Goal: Information Seeking & Learning: Learn about a topic

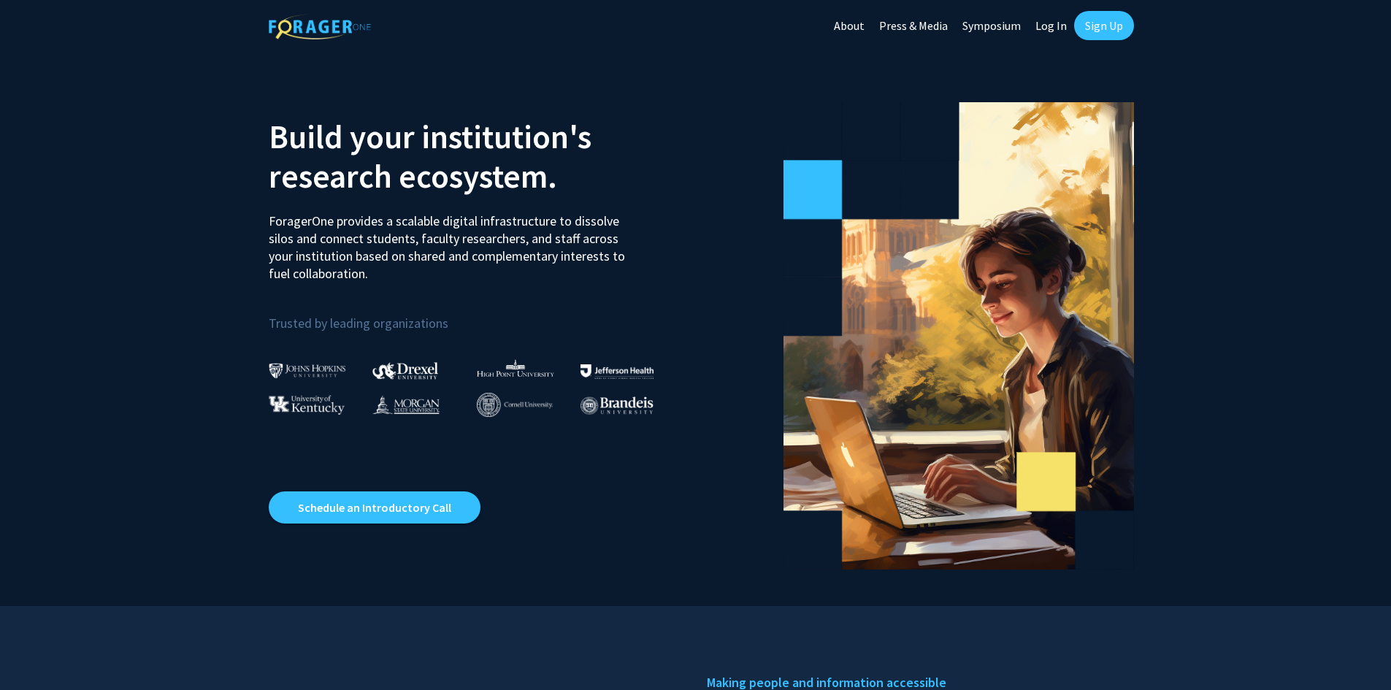
click at [1049, 29] on link "Log In" at bounding box center [1051, 25] width 46 height 51
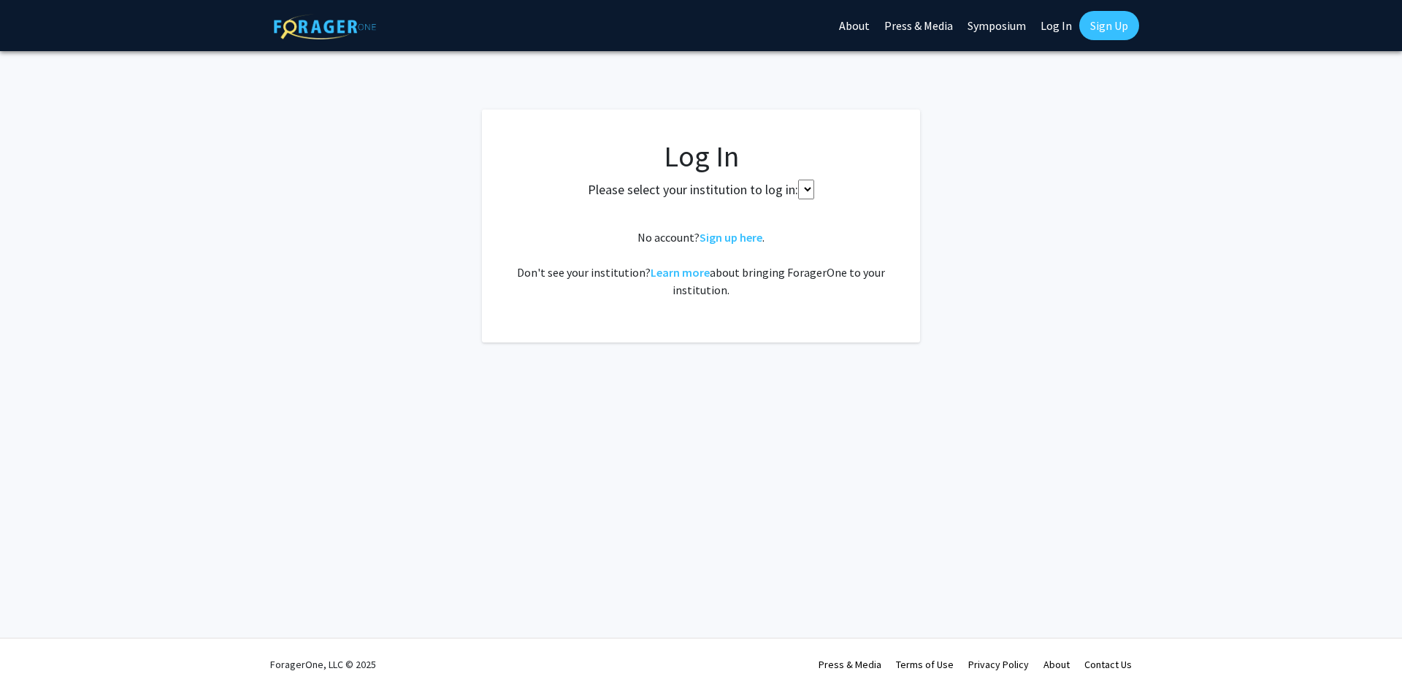
select select
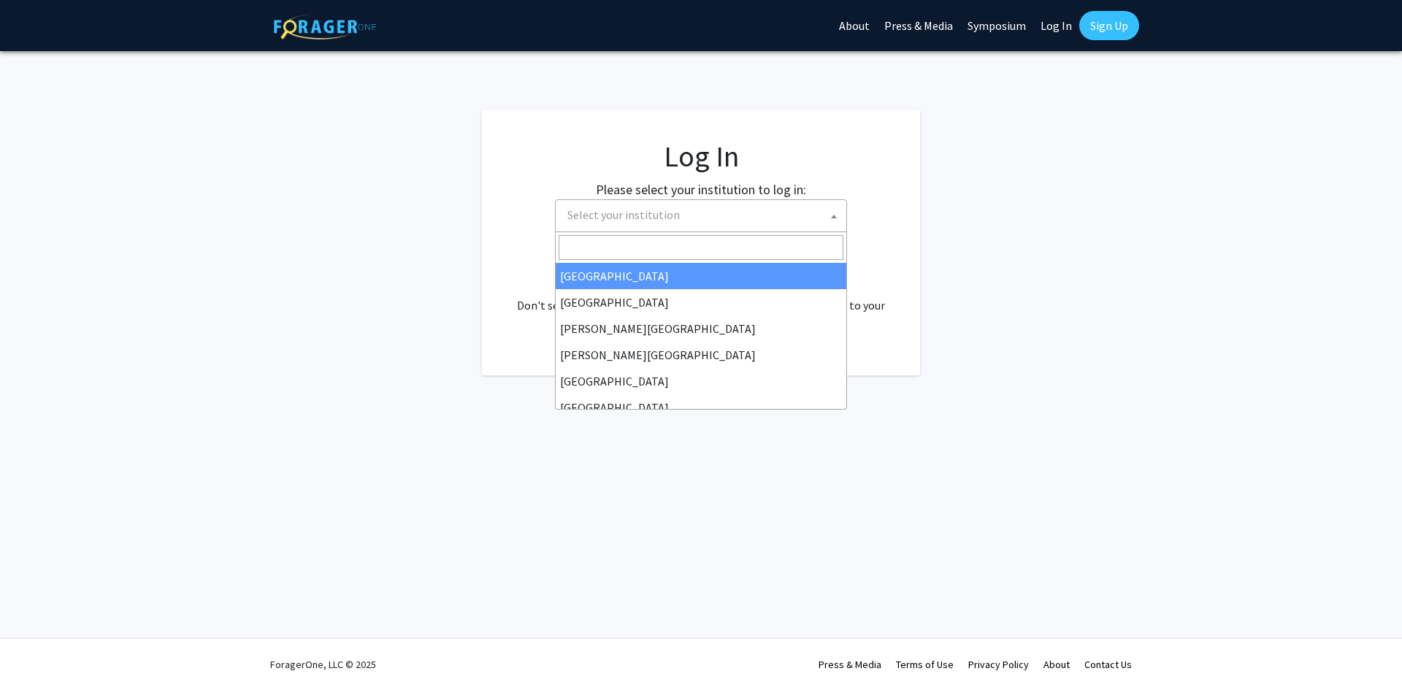
click at [634, 210] on span "Select your institution" at bounding box center [623, 214] width 112 height 15
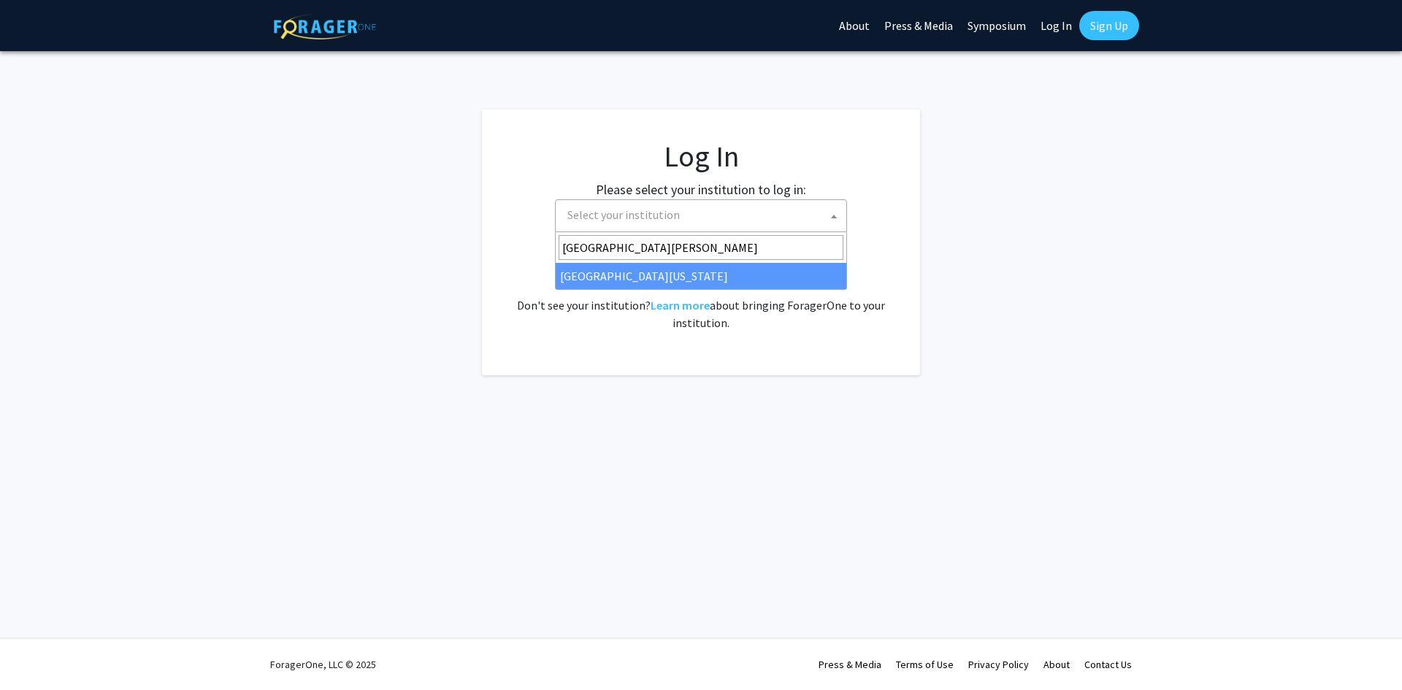
type input "[GEOGRAPHIC_DATA][PERSON_NAME]"
select select "31"
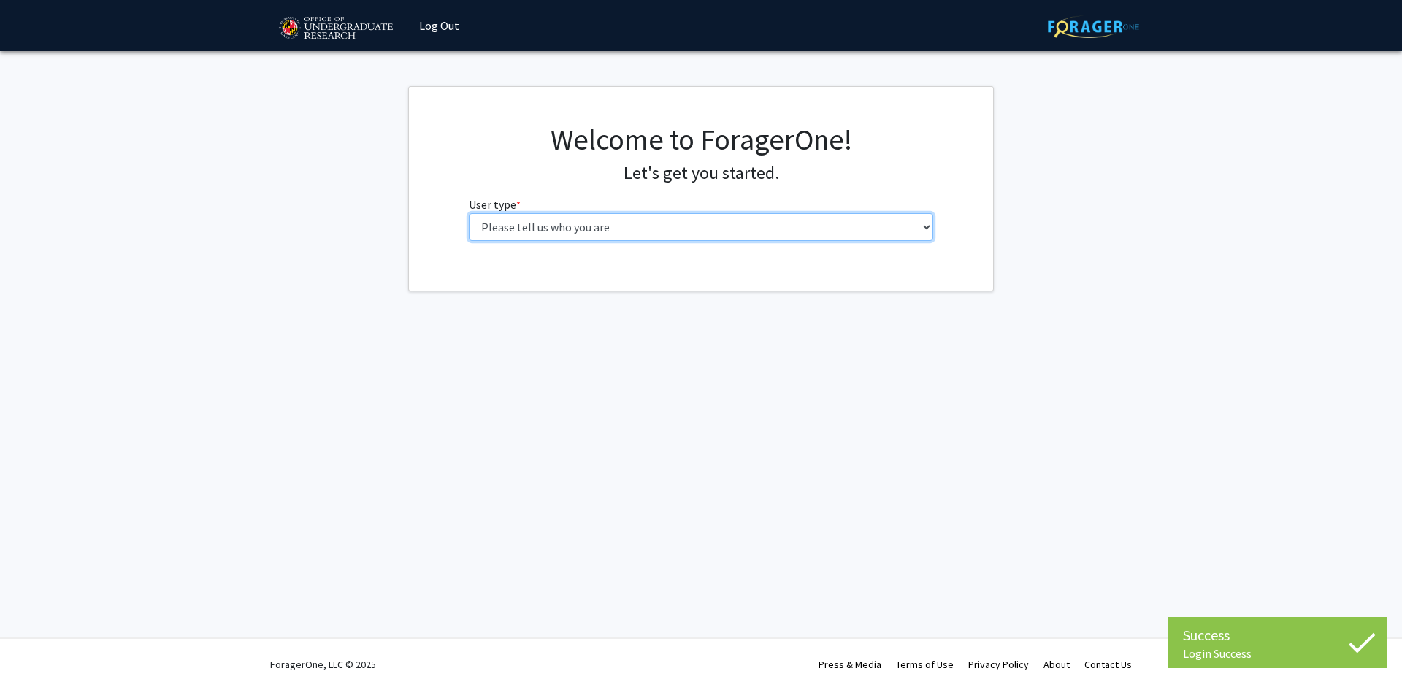
click at [677, 231] on select "Please tell us who you are Undergraduate Student Master's Student Doctoral Cand…" at bounding box center [701, 227] width 465 height 28
select select "1: undergrad"
click at [469, 213] on select "Please tell us who you are Undergraduate Student Master's Student Doctoral Cand…" at bounding box center [701, 227] width 465 height 28
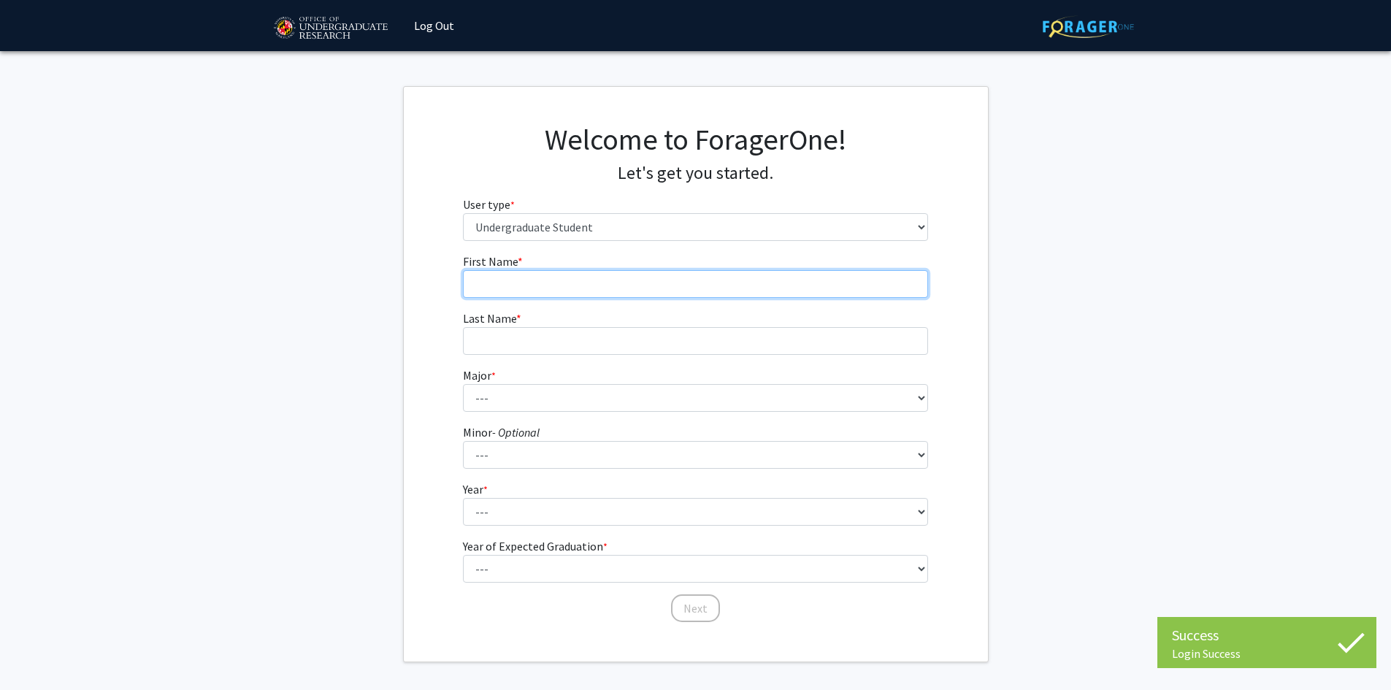
click at [499, 289] on input "First Name * required" at bounding box center [695, 284] width 465 height 28
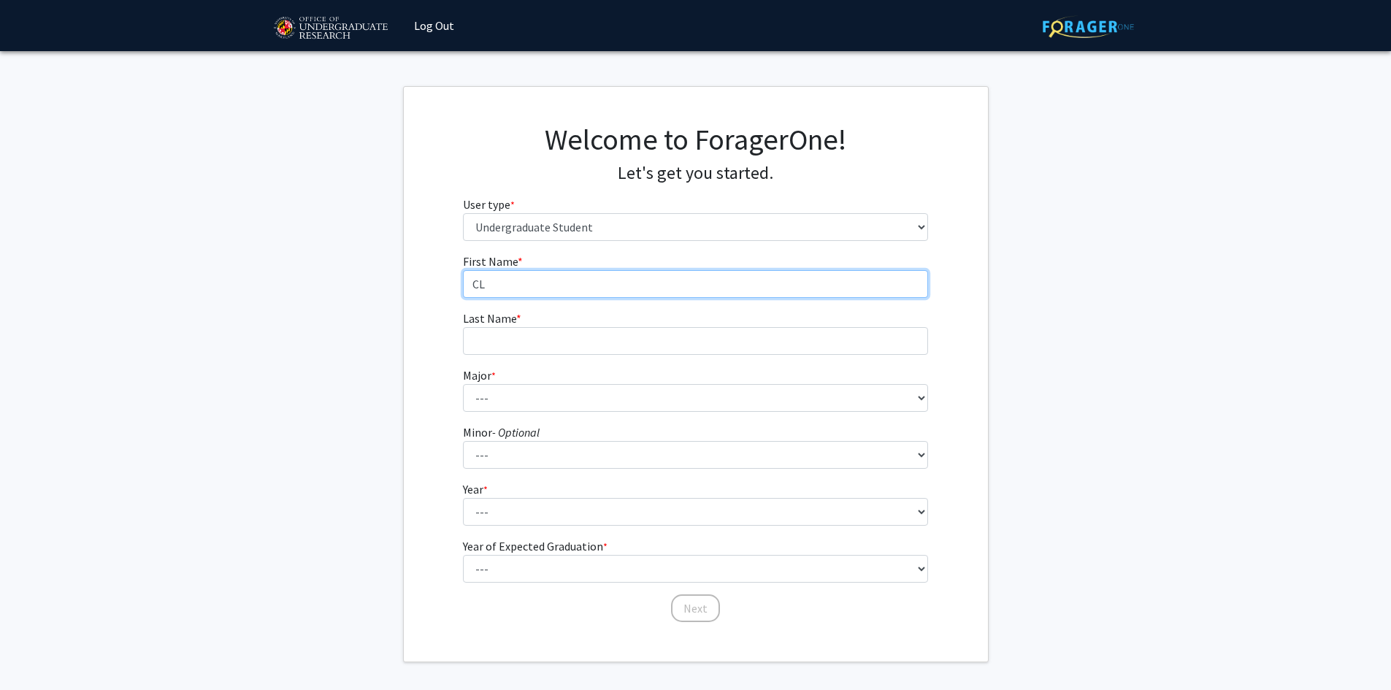
type input "C"
type input "[PERSON_NAME]"
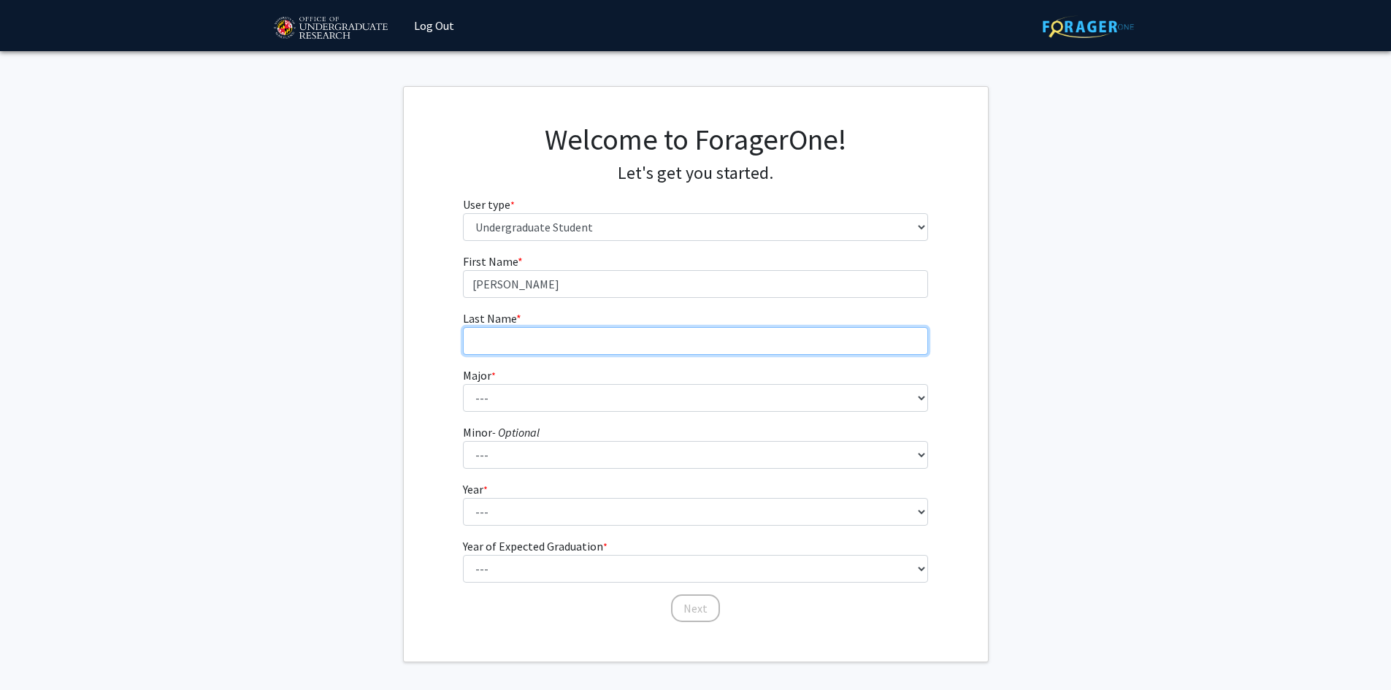
click at [537, 349] on input "Last Name * required" at bounding box center [695, 341] width 465 height 28
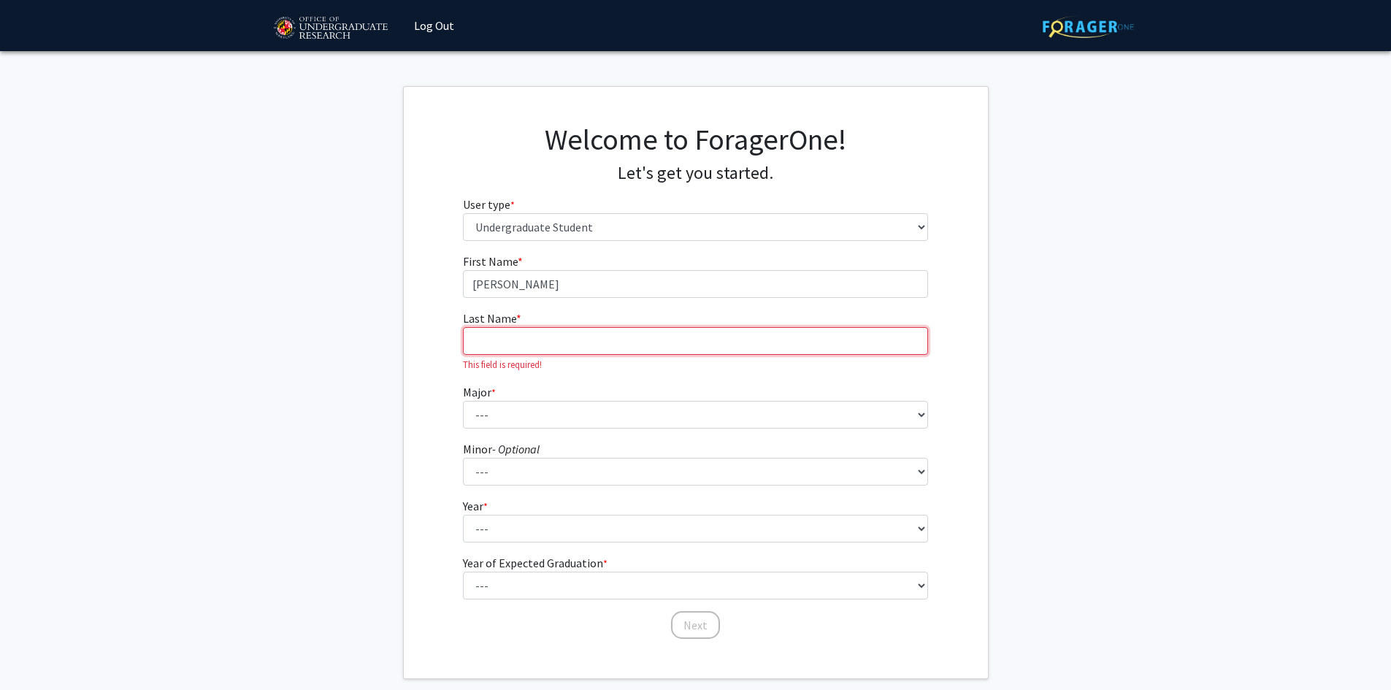
click at [540, 332] on input "Last Name * required" at bounding box center [695, 341] width 465 height 28
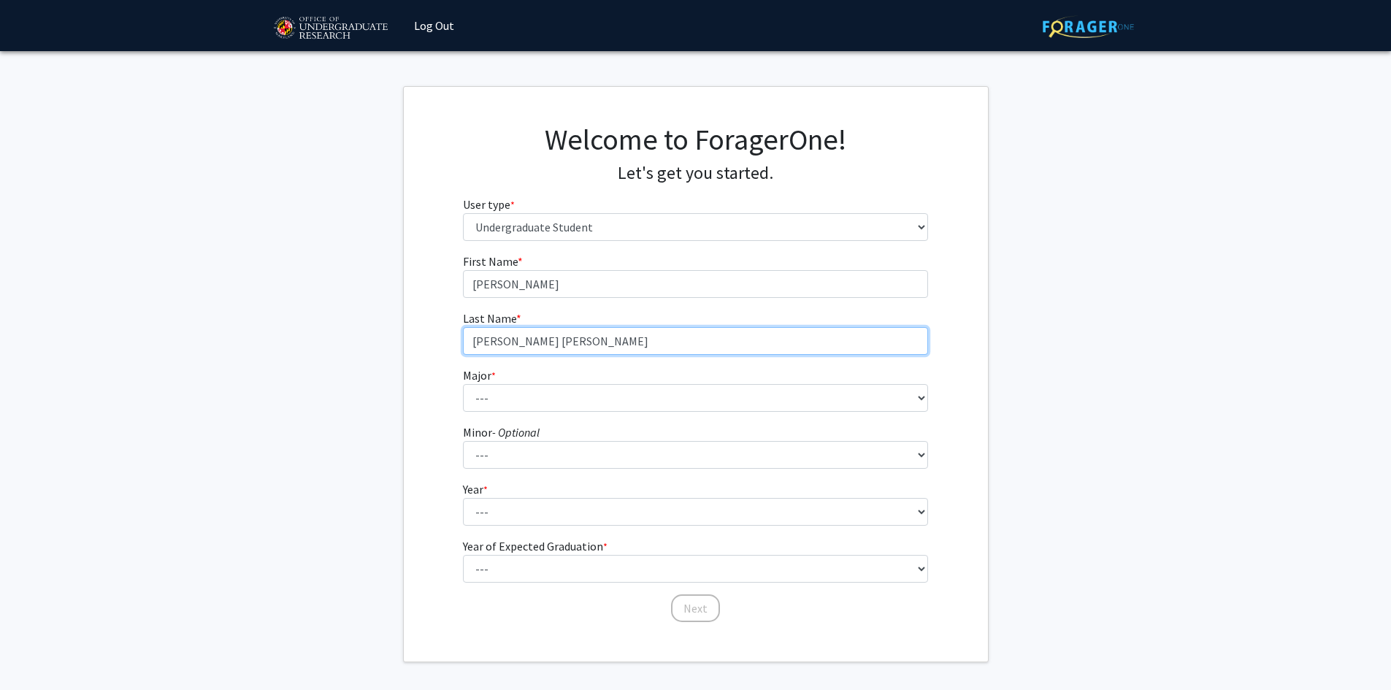
type input "[PERSON_NAME] [PERSON_NAME]"
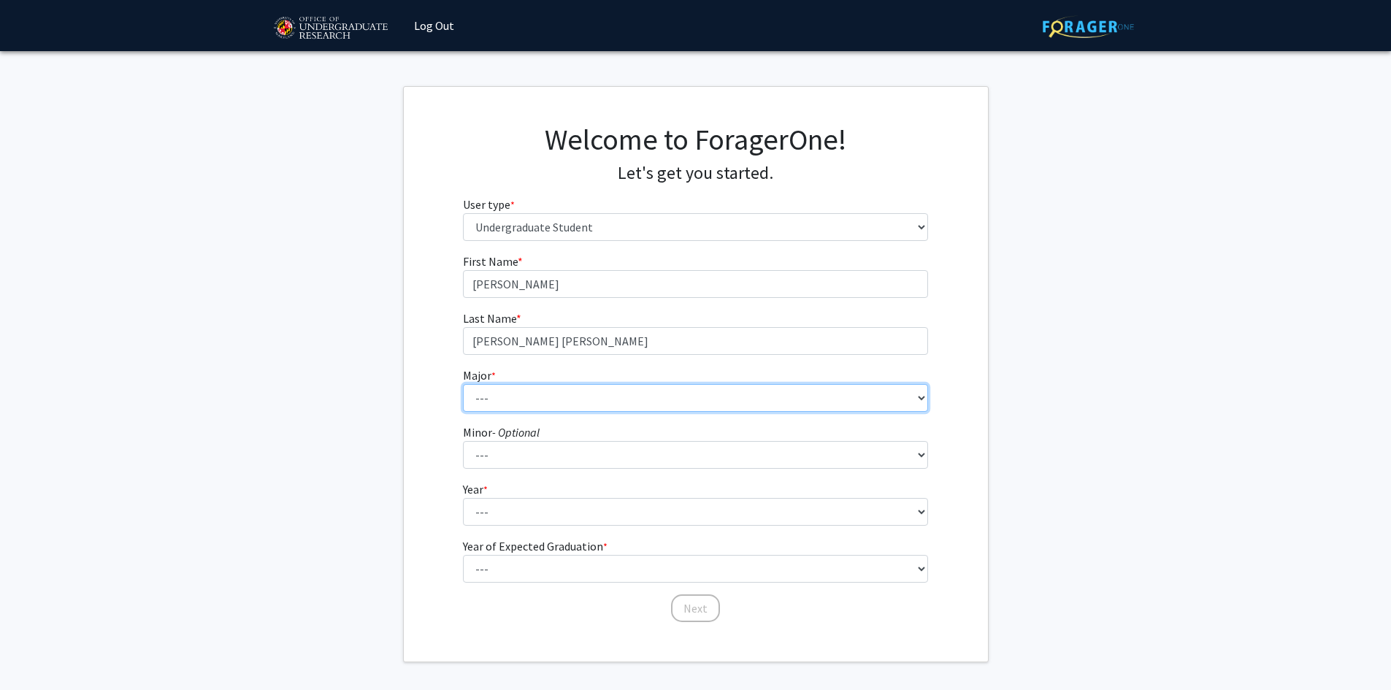
click at [580, 391] on select "--- Accounting Aerospace Engineering African American and Africana Studies Agri…" at bounding box center [695, 398] width 465 height 28
select select "81: 2382"
click at [463, 384] on select "--- Accounting Aerospace Engineering African American and Africana Studies Agri…" at bounding box center [695, 398] width 465 height 28
click at [381, 394] on fg-get-started "Welcome to ForagerOne! Let's get you started. User type * required Please tell …" at bounding box center [695, 374] width 1391 height 576
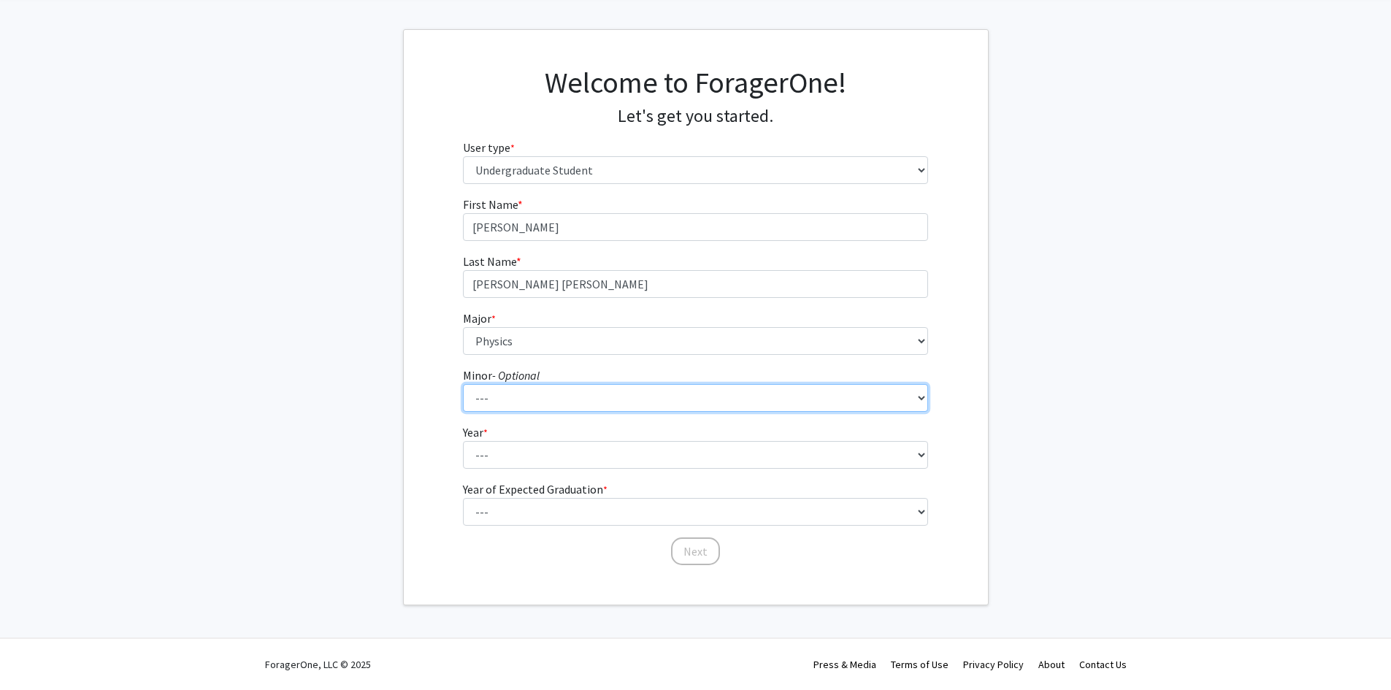
click at [538, 408] on select "--- Actuarial Mathematics Advanced Cybersecurity Experience for Students Africa…" at bounding box center [695, 398] width 465 height 28
click at [538, 410] on select "--- Actuarial Mathematics Advanced Cybersecurity Experience for Students Africa…" at bounding box center [695, 398] width 465 height 28
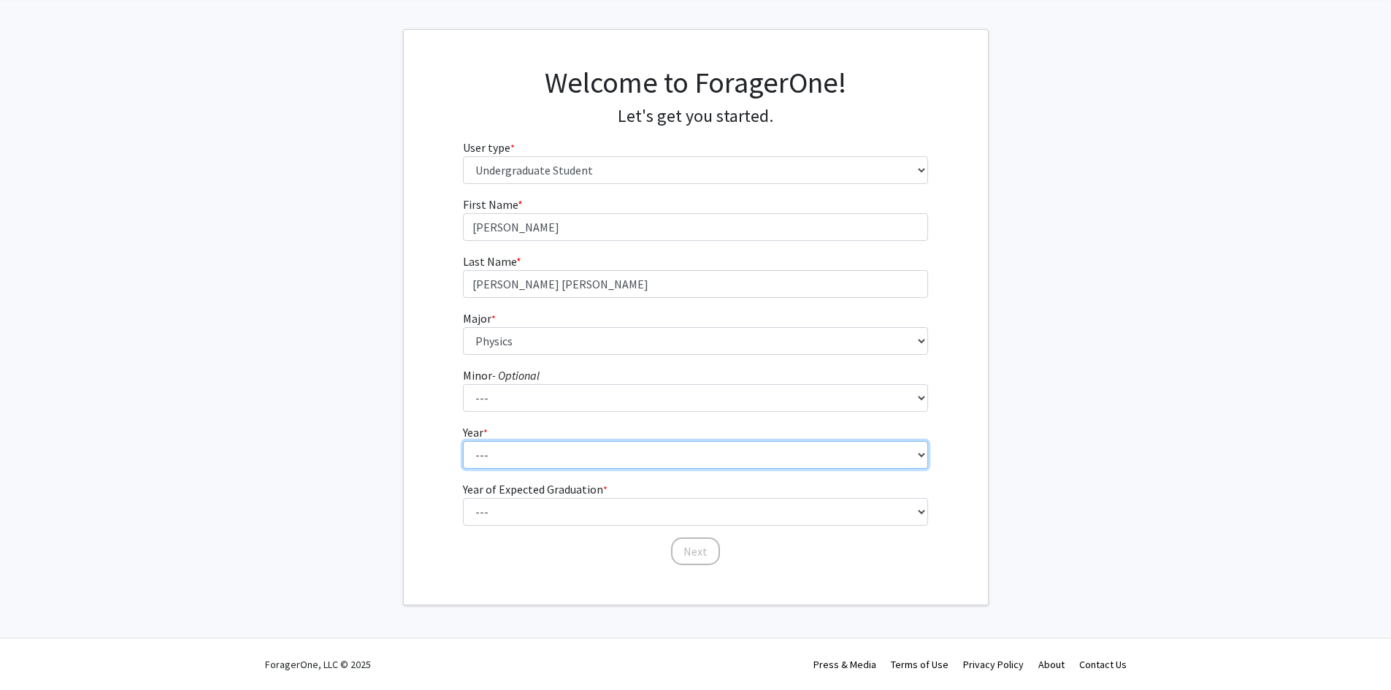
click at [531, 444] on select "--- First-year Sophomore Junior Senior Postbaccalaureate Certificate" at bounding box center [695, 455] width 465 height 28
select select "2: sophomore"
click at [463, 441] on select "--- First-year Sophomore Junior Senior Postbaccalaureate Certificate" at bounding box center [695, 455] width 465 height 28
click at [399, 448] on fg-get-started "Welcome to ForagerOne! Let's get you started. User type * required Please tell …" at bounding box center [695, 317] width 1391 height 576
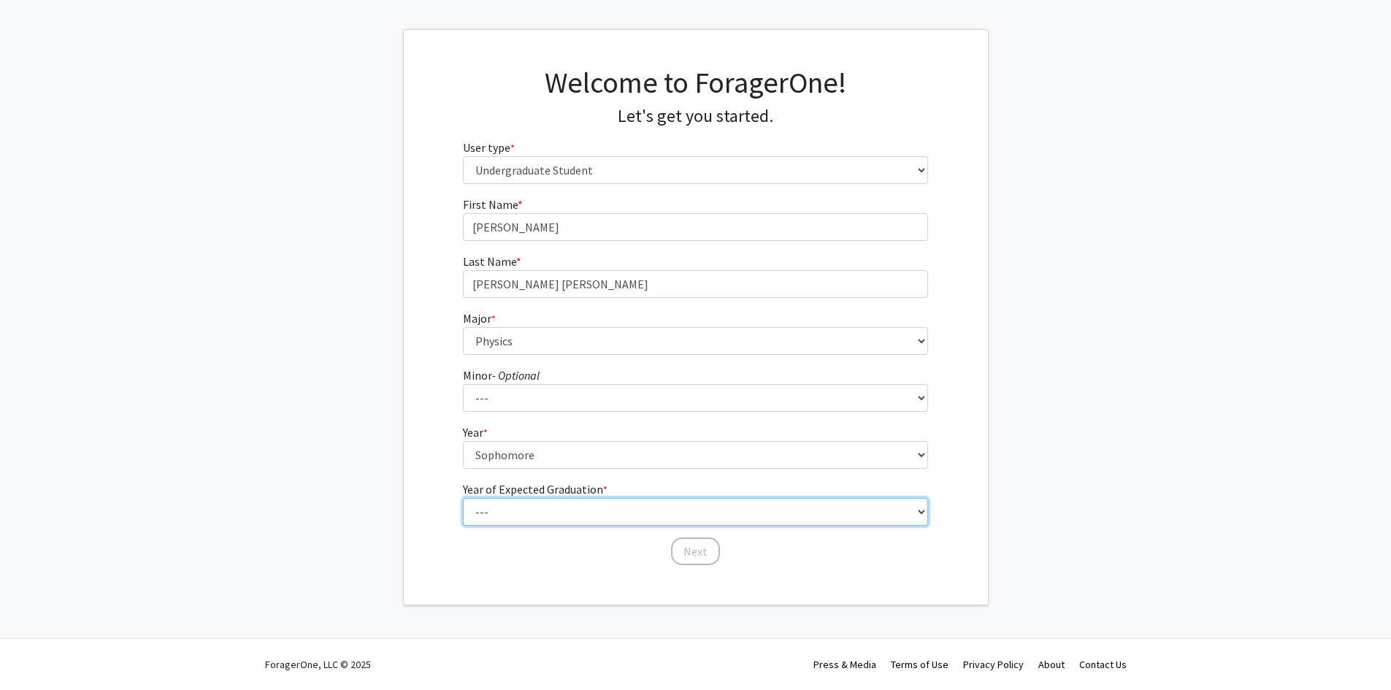
click at [519, 517] on select "--- 2025 2026 2027 2028 2029 2030 2031 2032 2033 2034" at bounding box center [695, 512] width 465 height 28
click at [463, 498] on select "--- 2025 2026 2027 2028 2029 2030 2031 2032 2033 2034" at bounding box center [695, 512] width 465 height 28
click at [556, 521] on select "--- 2025 2026 2027 2028 2029 2030 2031 2032 2033 2034" at bounding box center [695, 512] width 465 height 28
select select "4: 2028"
click at [463, 498] on select "--- 2025 2026 2027 2028 2029 2030 2031 2032 2033 2034" at bounding box center [695, 512] width 465 height 28
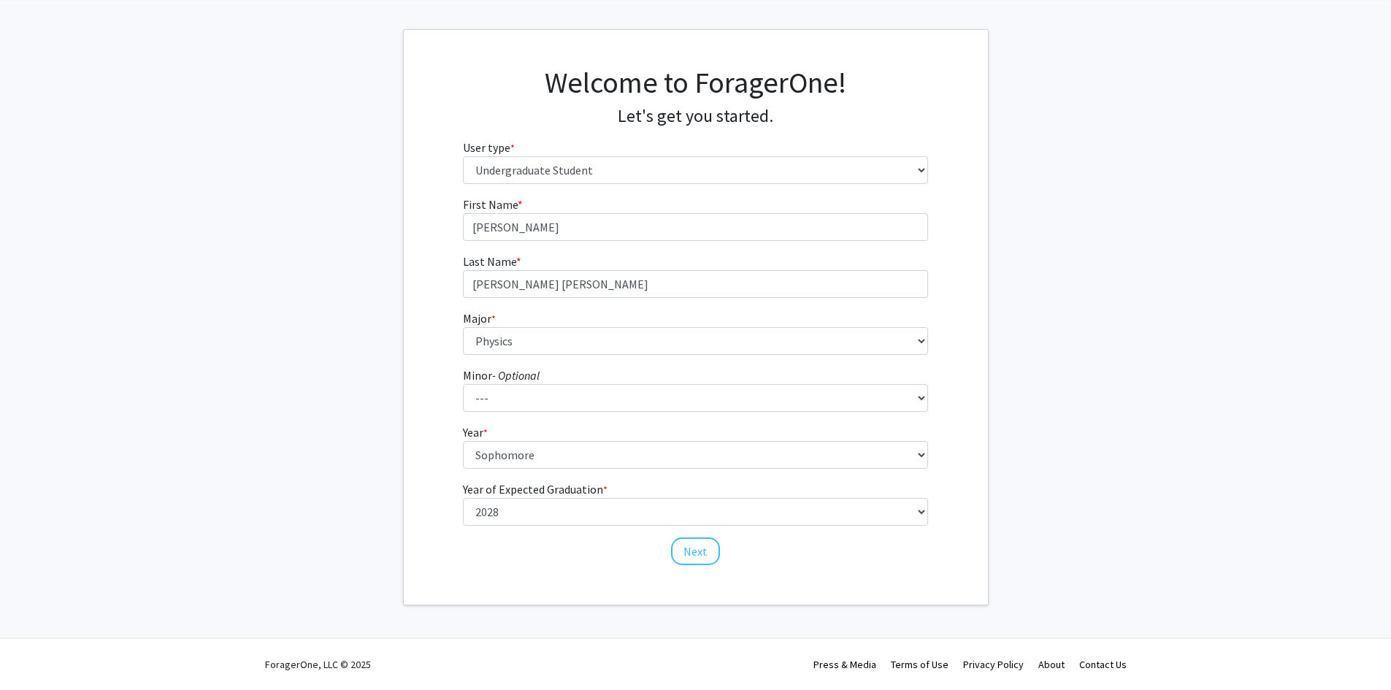
drag, startPoint x: 645, startPoint y: 658, endPoint x: 661, endPoint y: 604, distance: 56.4
click at [645, 650] on div "ForagerOne, LLC © 2025 Press & Media Terms of Use Privacy Policy About Contact …" at bounding box center [696, 664] width 876 height 51
click at [702, 529] on form "First Name * required Clark Last Name * required Rohde O'Boyle Major * required…" at bounding box center [695, 374] width 465 height 356
click at [699, 542] on button "Next" at bounding box center [695, 551] width 49 height 28
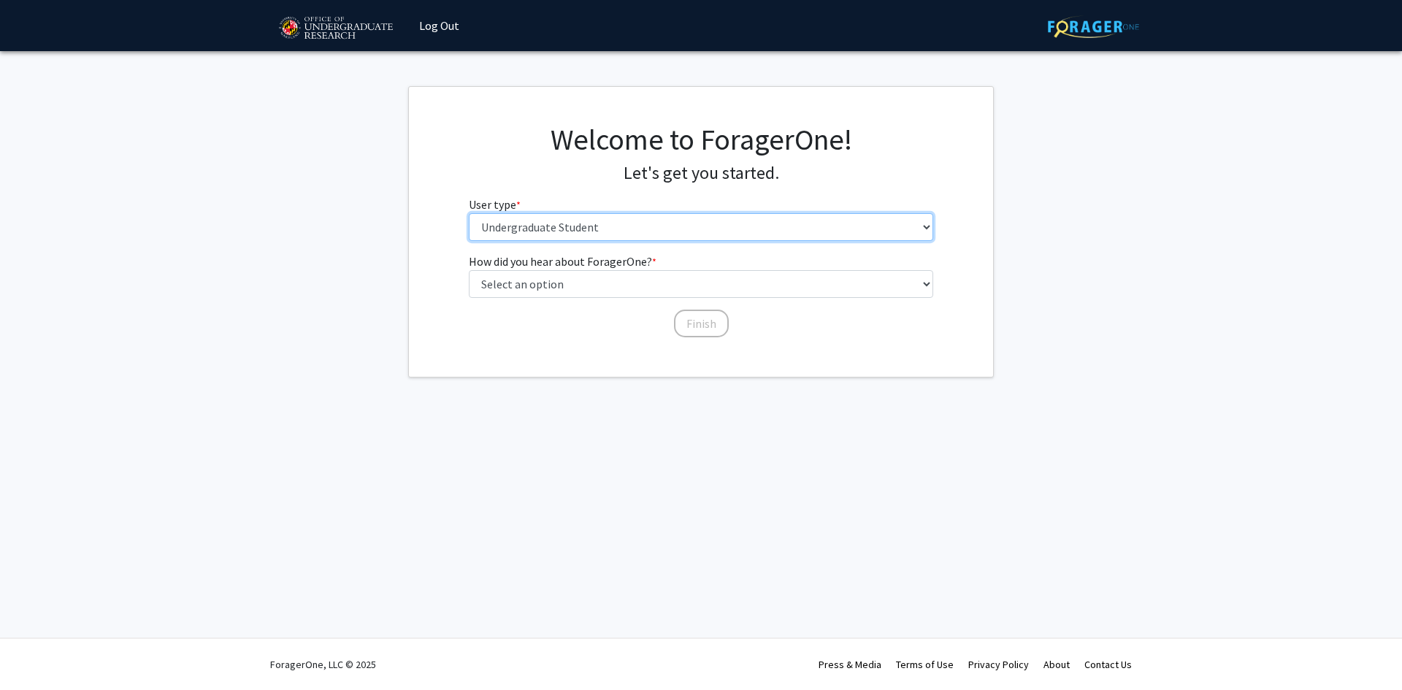
click at [680, 230] on select "Please tell us who you are Undergraduate Student Master's Student Doctoral Cand…" at bounding box center [701, 227] width 465 height 28
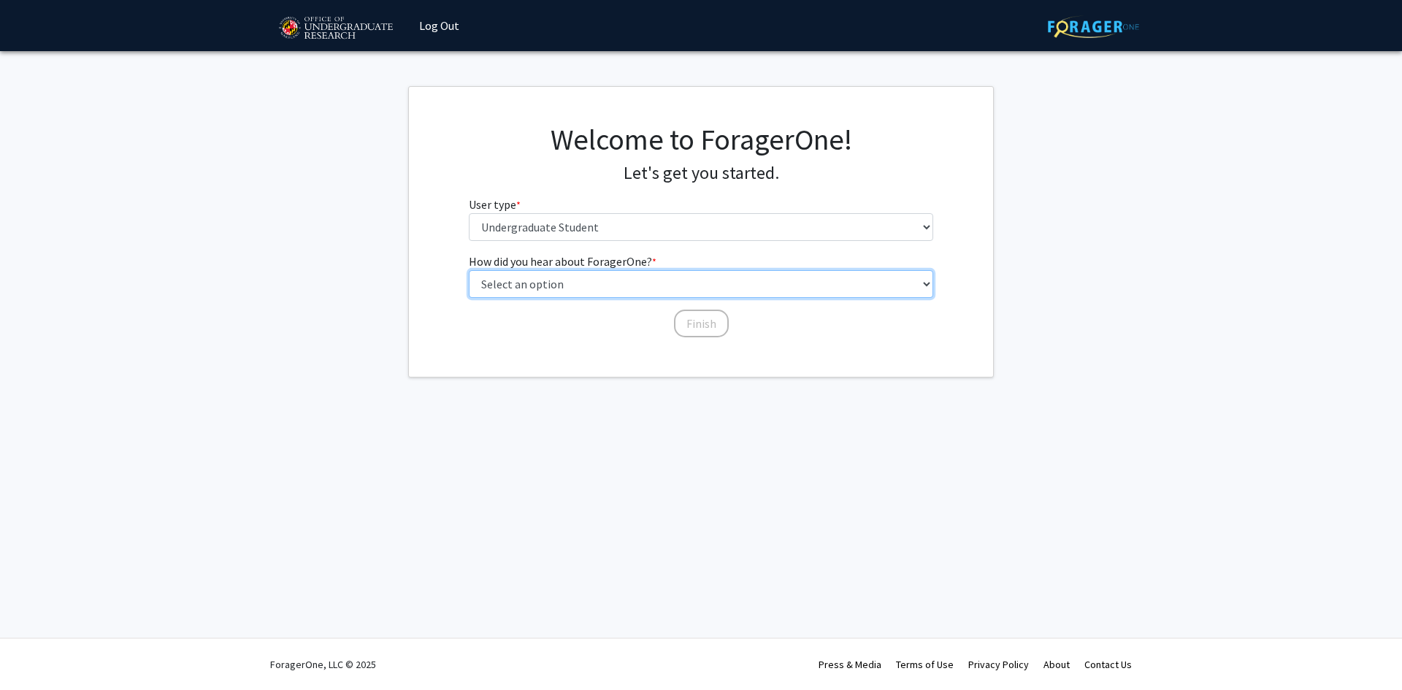
click at [636, 280] on select "Select an option Peer/student recommendation Faculty/staff recommendation Unive…" at bounding box center [701, 284] width 465 height 28
select select "3: university_website"
click at [469, 270] on select "Select an option Peer/student recommendation Faculty/staff recommendation Unive…" at bounding box center [701, 284] width 465 height 28
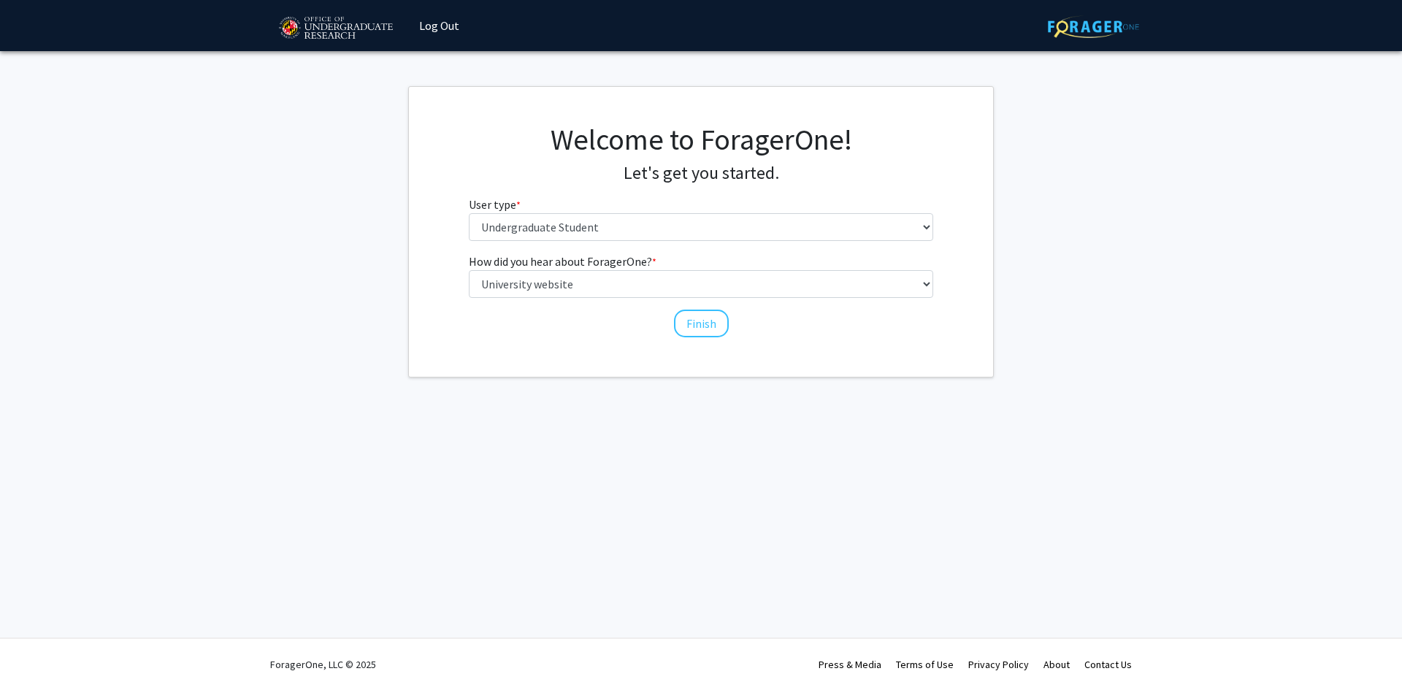
click at [574, 345] on div "Welcome to ForagerOne! Let's get you started. User type * required Please tell …" at bounding box center [701, 232] width 584 height 290
click at [707, 324] on button "Finish" at bounding box center [701, 324] width 55 height 28
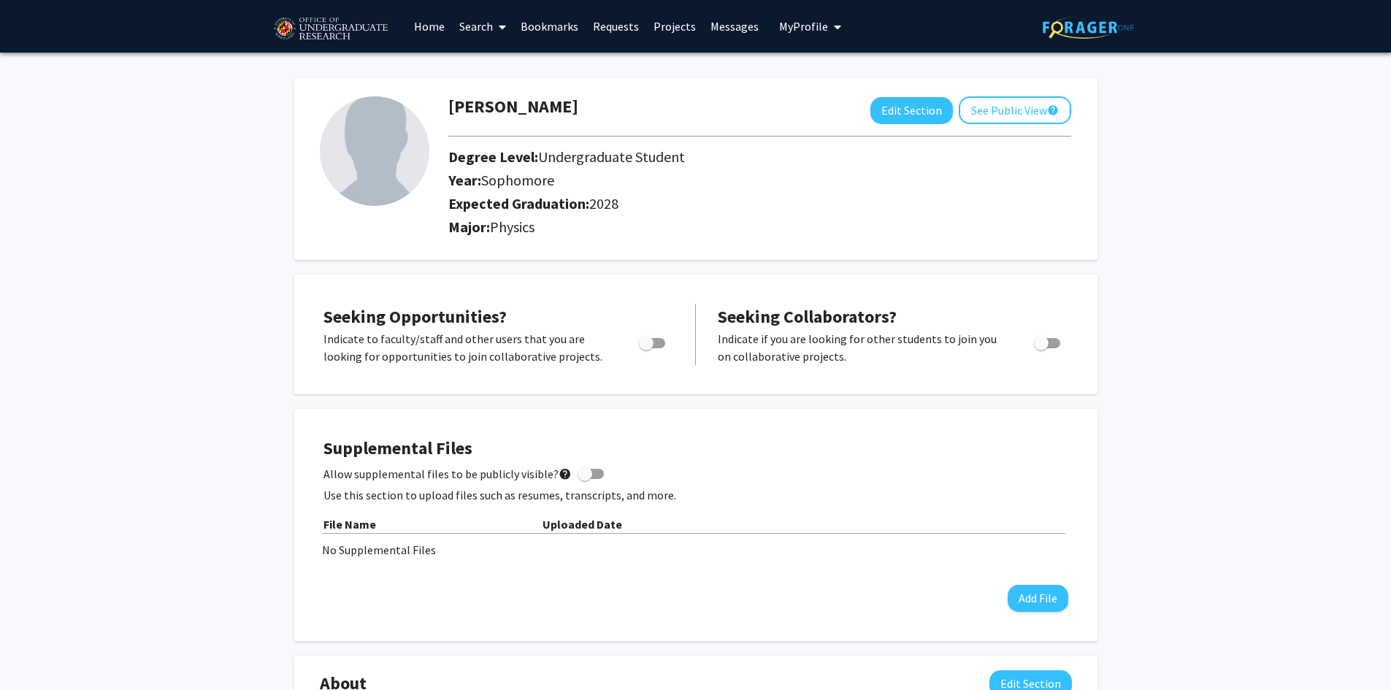
scroll to position [73, 0]
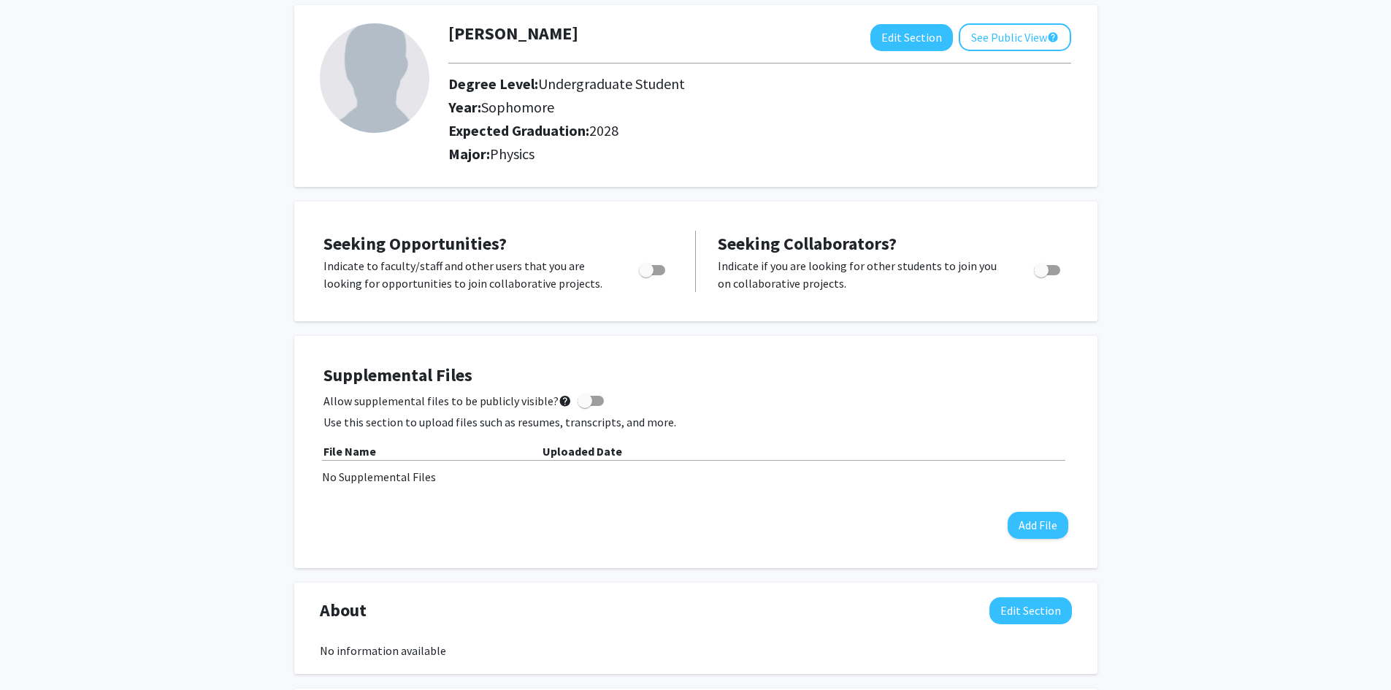
click at [651, 269] on span "Toggle" at bounding box center [646, 270] width 15 height 15
click at [646, 275] on input "Are you actively seeking opportunities?" at bounding box center [645, 275] width 1 height 1
checkbox input "true"
click at [177, 304] on div "Clark Rohde O'Boyle Edit Section See Public View help Degree Level: Undergradua…" at bounding box center [695, 616] width 1391 height 1273
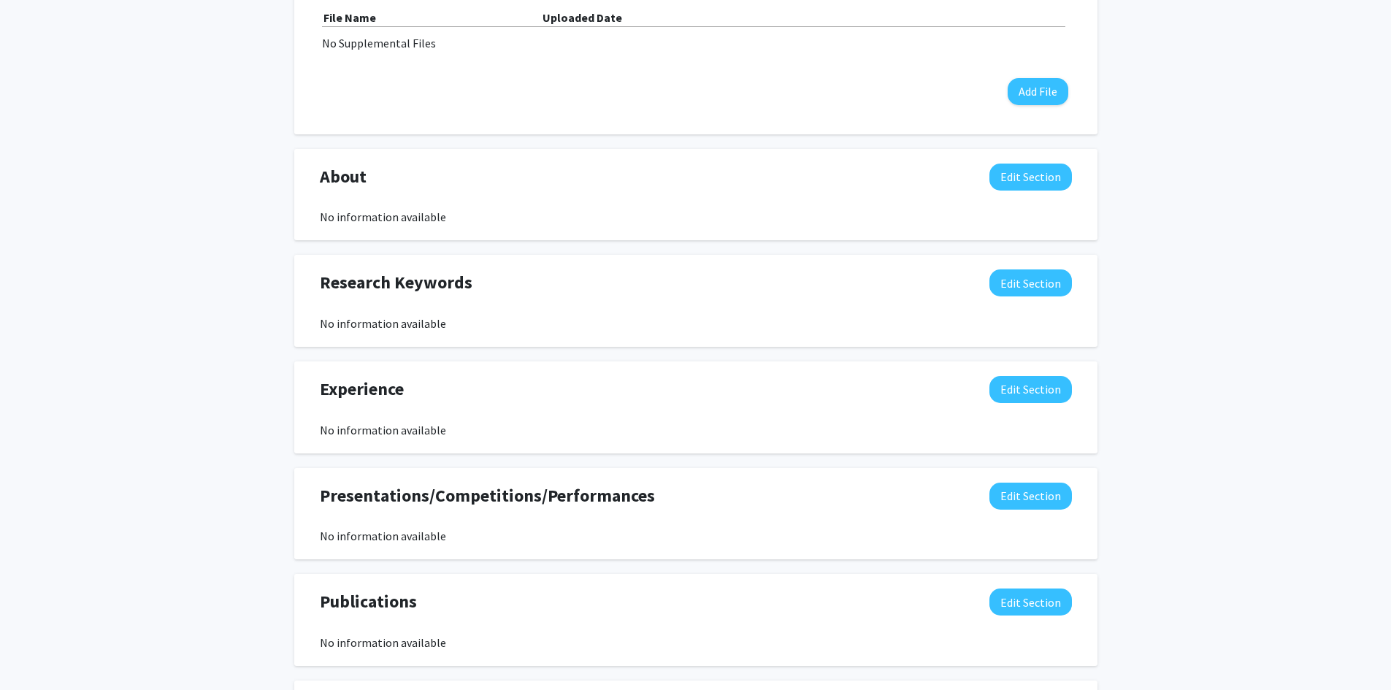
scroll to position [511, 0]
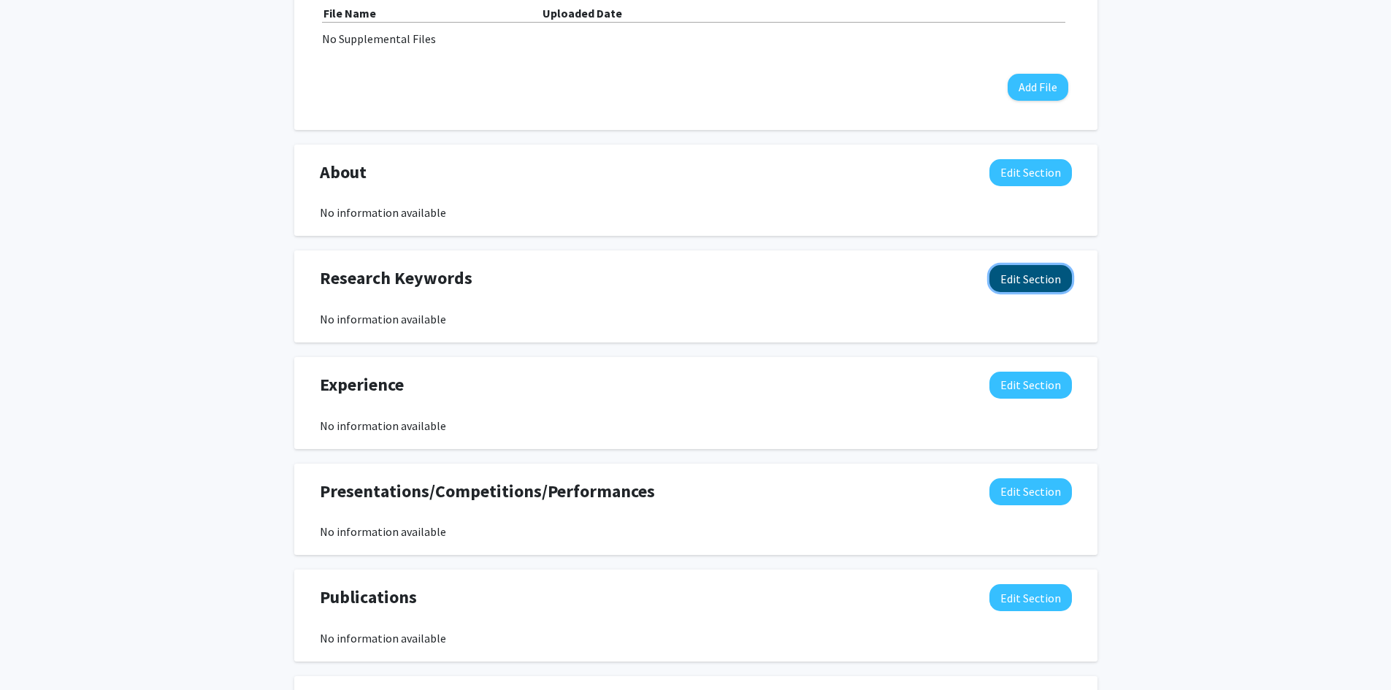
click at [1042, 274] on button "Edit Section" at bounding box center [1030, 278] width 83 height 27
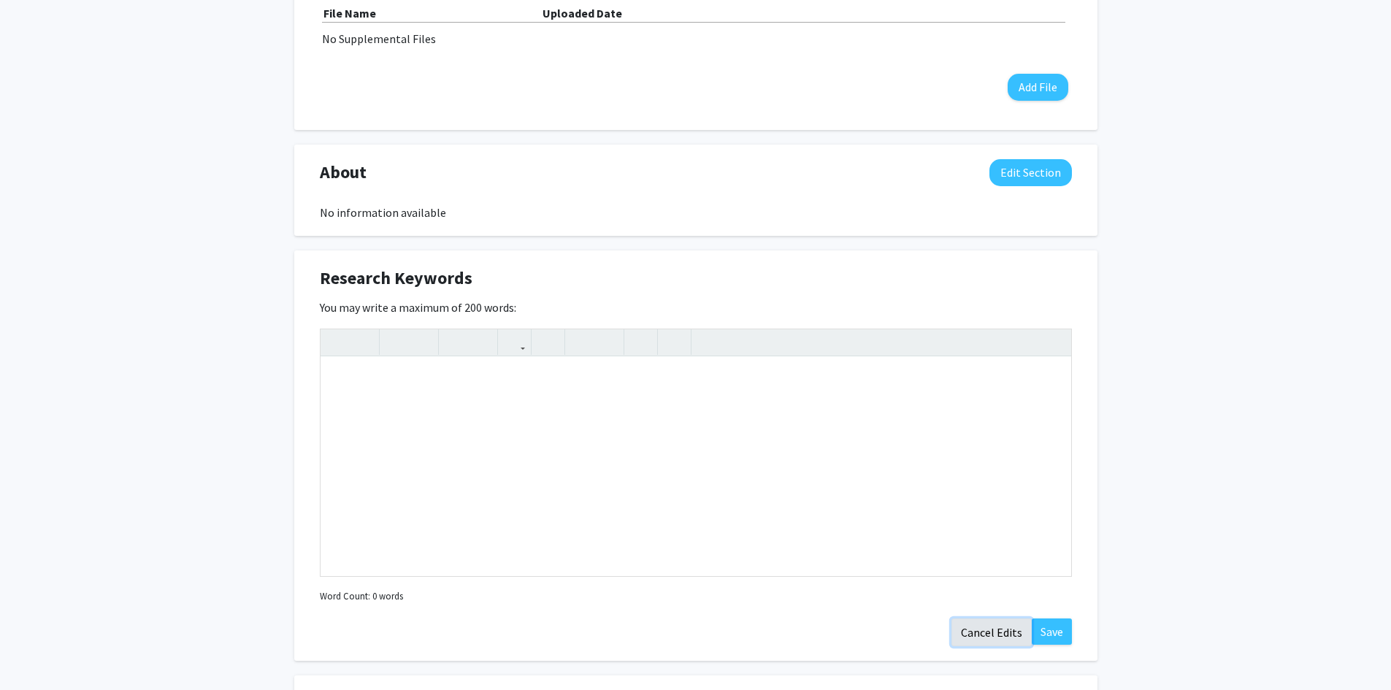
click at [1004, 630] on button "Cancel Edits" at bounding box center [991, 632] width 80 height 28
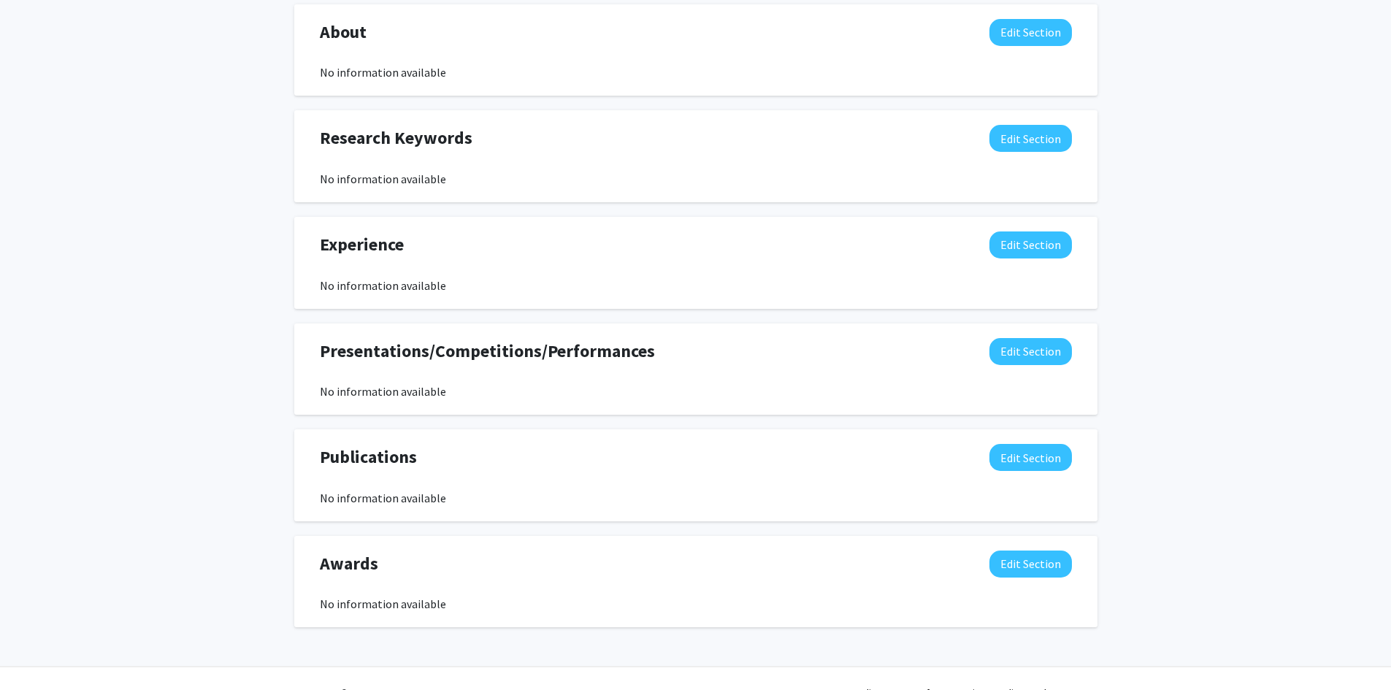
scroll to position [657, 0]
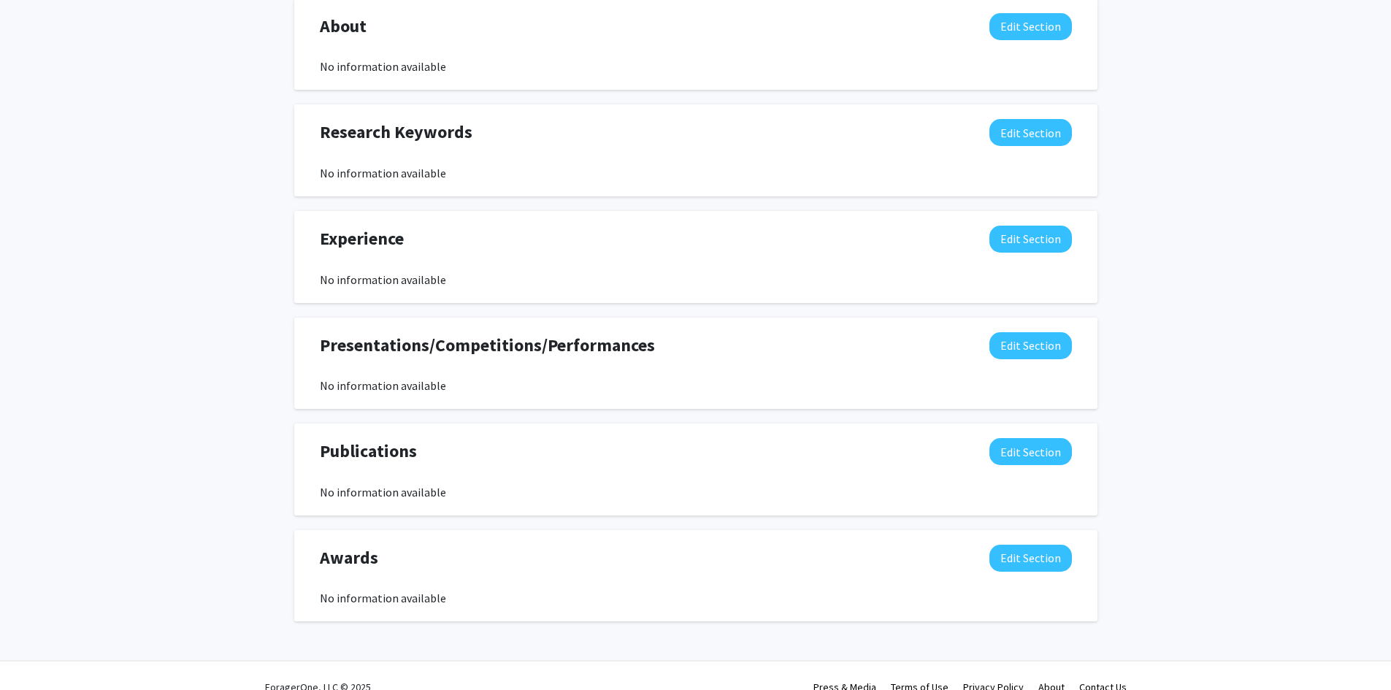
click at [269, 289] on div "Clark Rohde O'Boyle Edit Section See Public View help Degree Level: Undergradua…" at bounding box center [695, 31] width 1391 height 1273
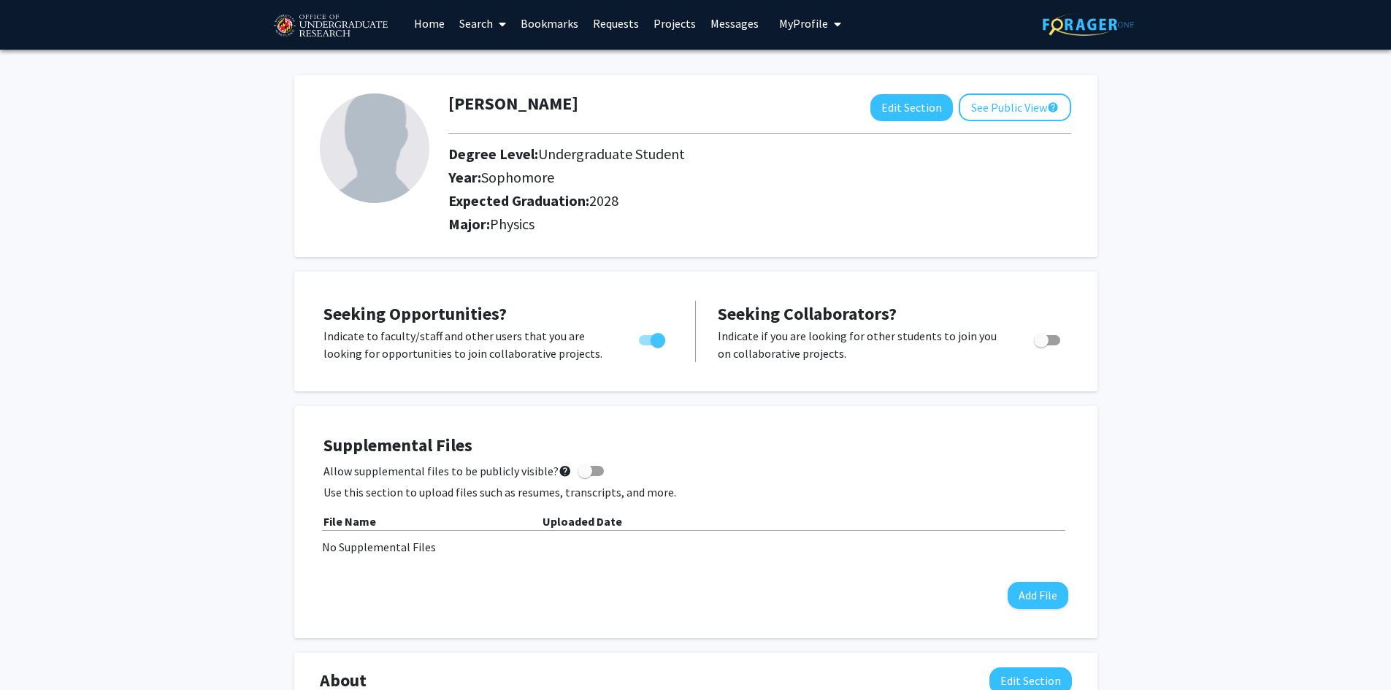
scroll to position [0, 0]
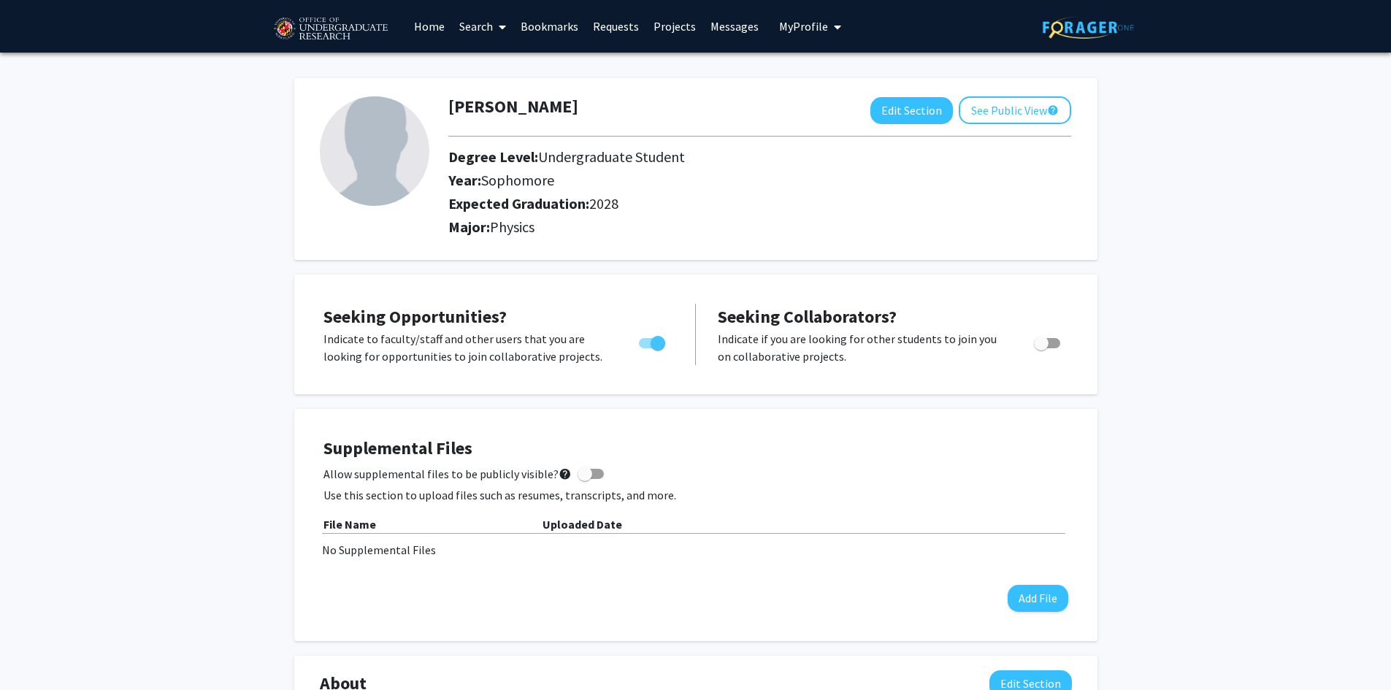
click at [828, 35] on span "My profile dropdown to access profile and logout" at bounding box center [834, 26] width 13 height 51
click at [615, 34] on link "Requests" at bounding box center [616, 26] width 61 height 51
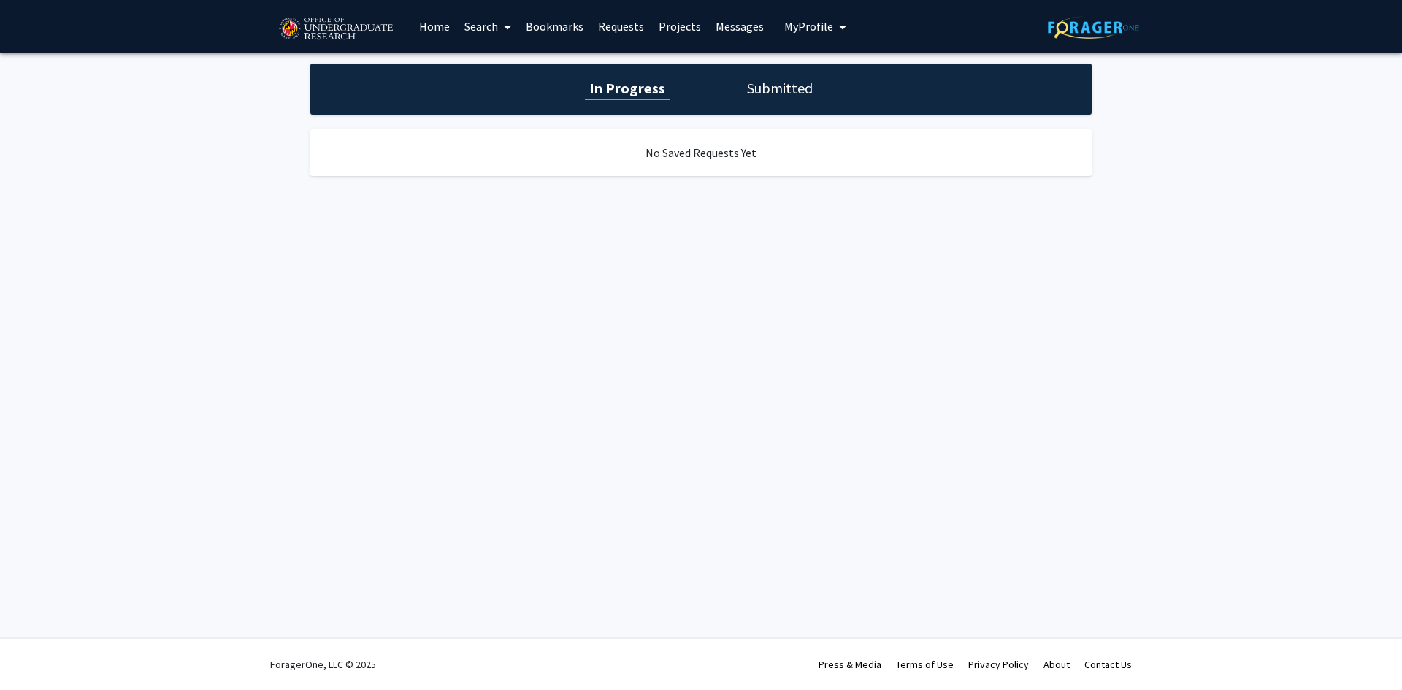
click at [671, 27] on link "Projects" at bounding box center [679, 26] width 57 height 51
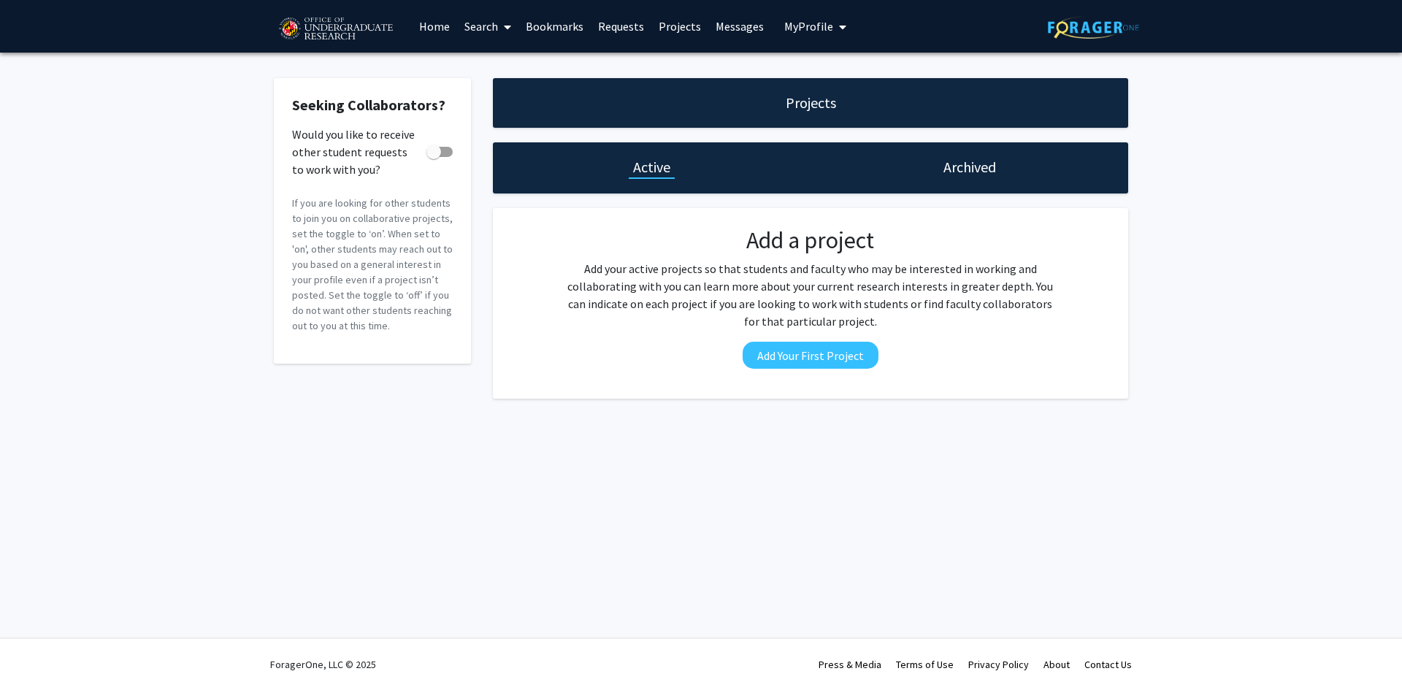
click at [717, 28] on link "Messages" at bounding box center [739, 26] width 63 height 51
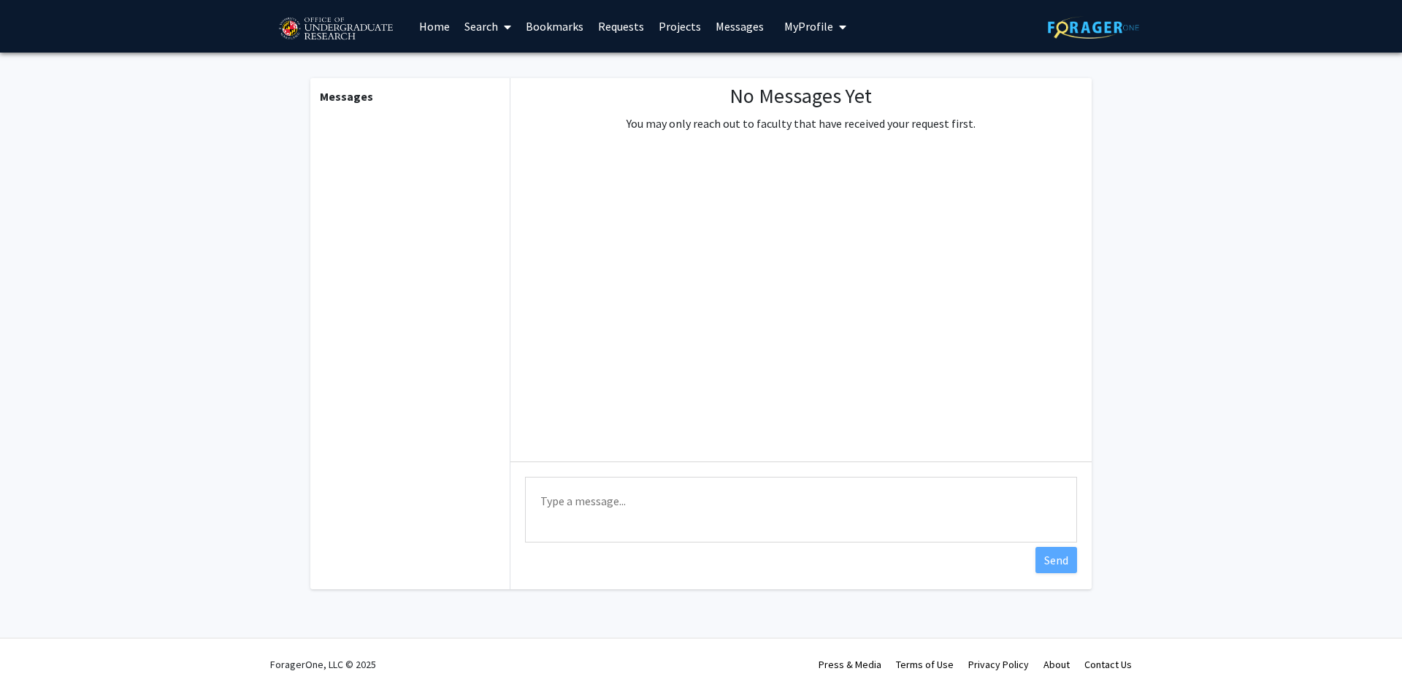
click at [493, 31] on link "Search" at bounding box center [487, 26] width 61 height 51
click at [594, 41] on link "Requests" at bounding box center [621, 26] width 61 height 51
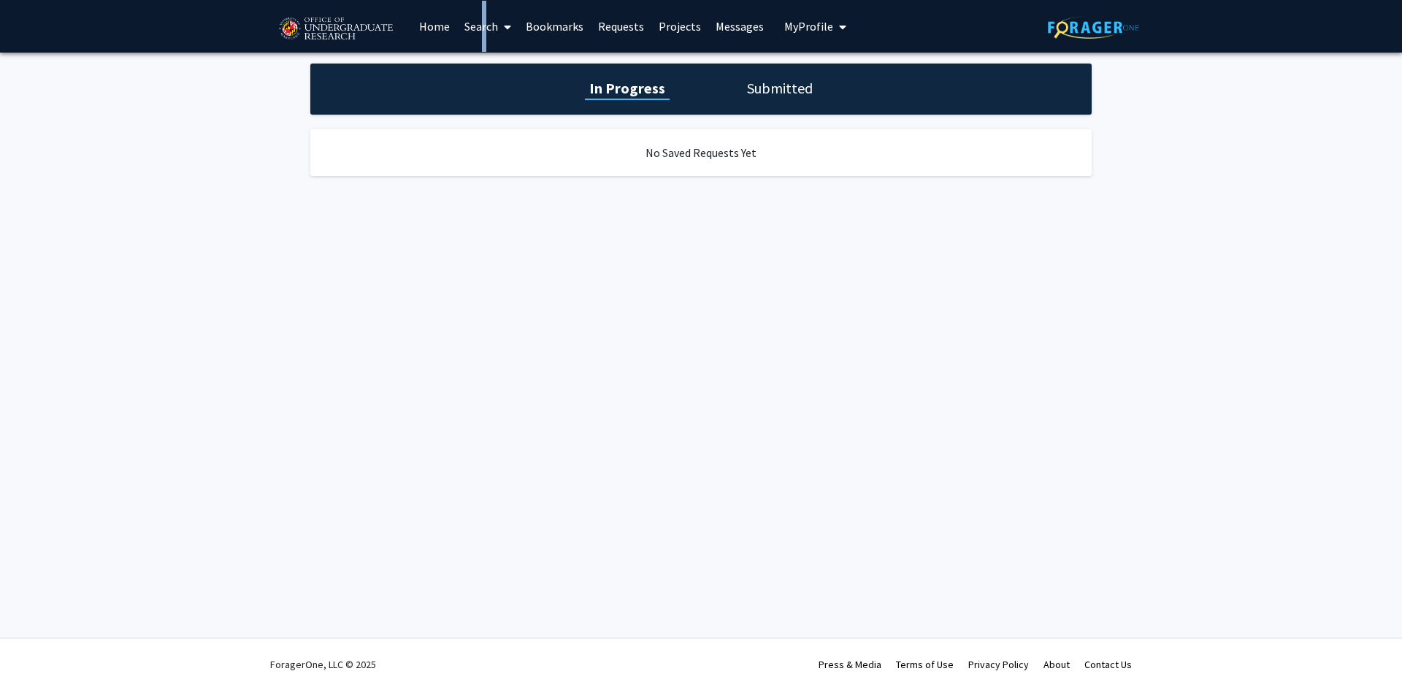
click at [477, 22] on link "Search" at bounding box center [487, 26] width 61 height 51
click at [533, 71] on span "Faculty/Staff" at bounding box center [510, 67] width 107 height 29
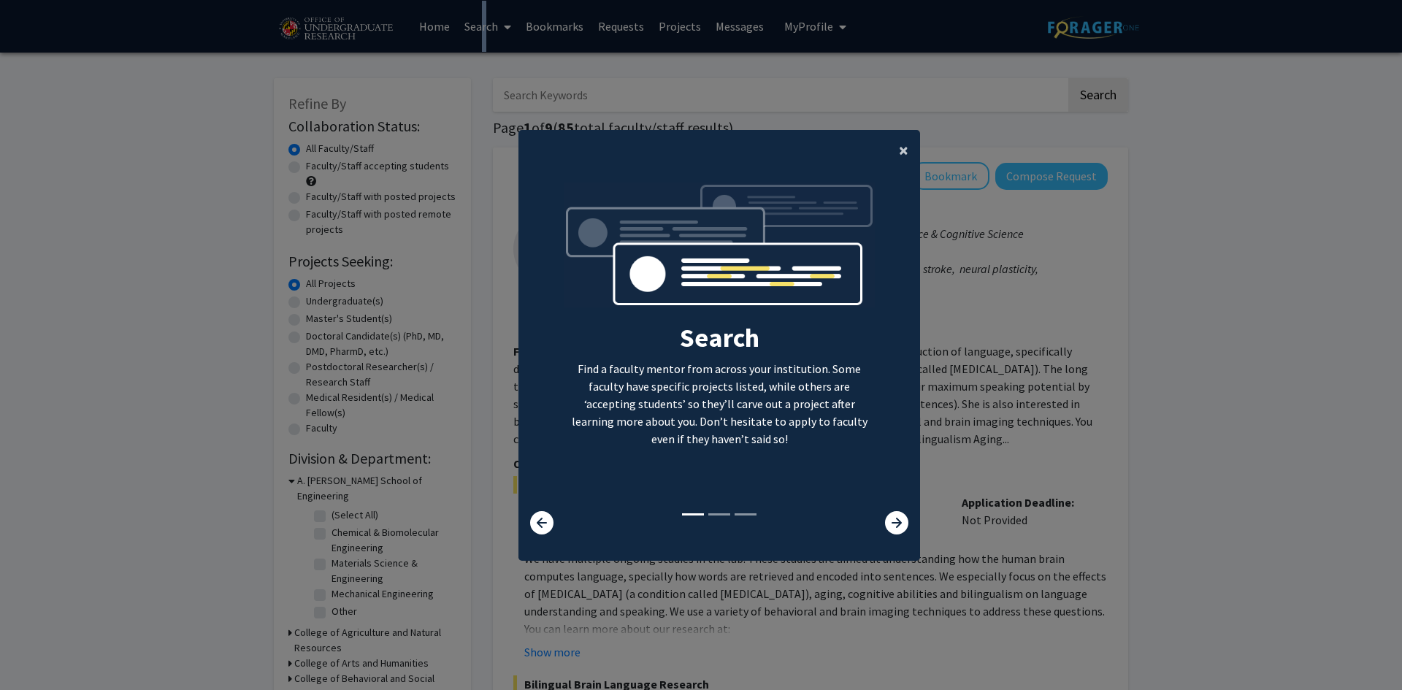
click at [892, 150] on button "×" at bounding box center [903, 150] width 33 height 41
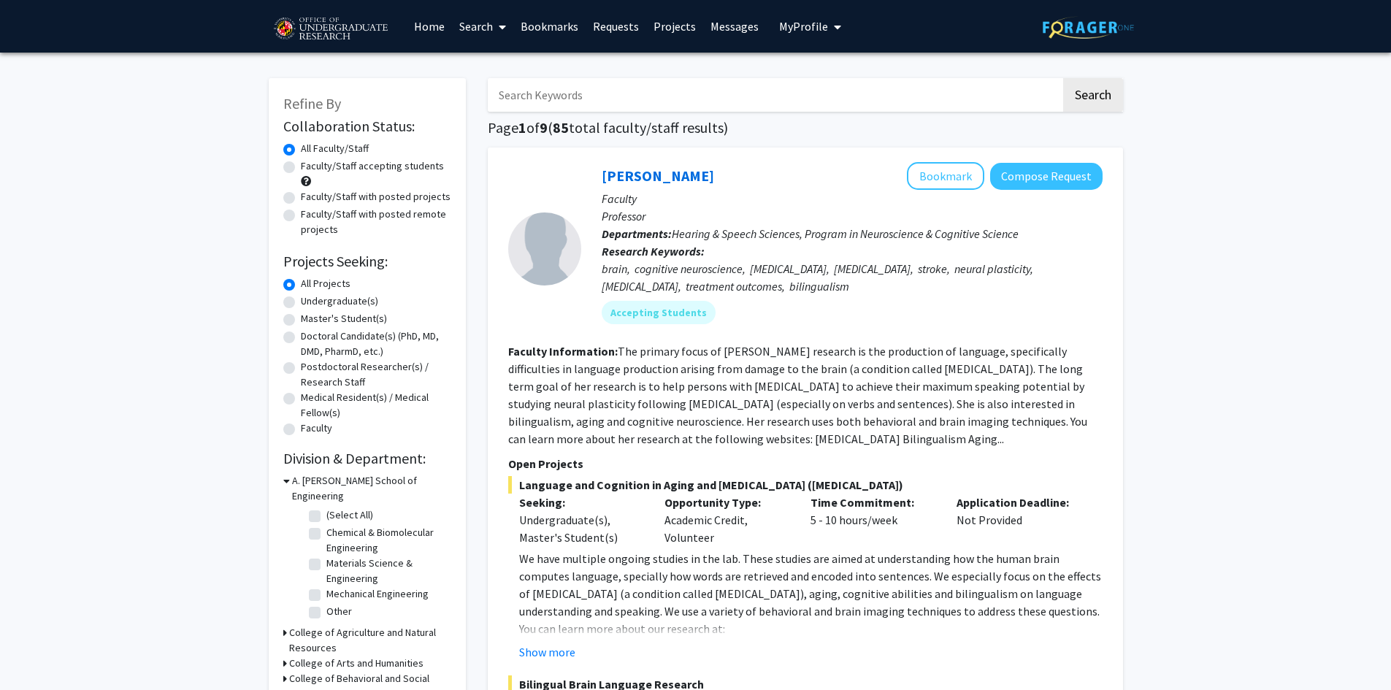
click at [348, 304] on label "Undergraduate(s)" at bounding box center [339, 301] width 77 height 15
click at [310, 303] on input "Undergraduate(s)" at bounding box center [305, 298] width 9 height 9
radio input "true"
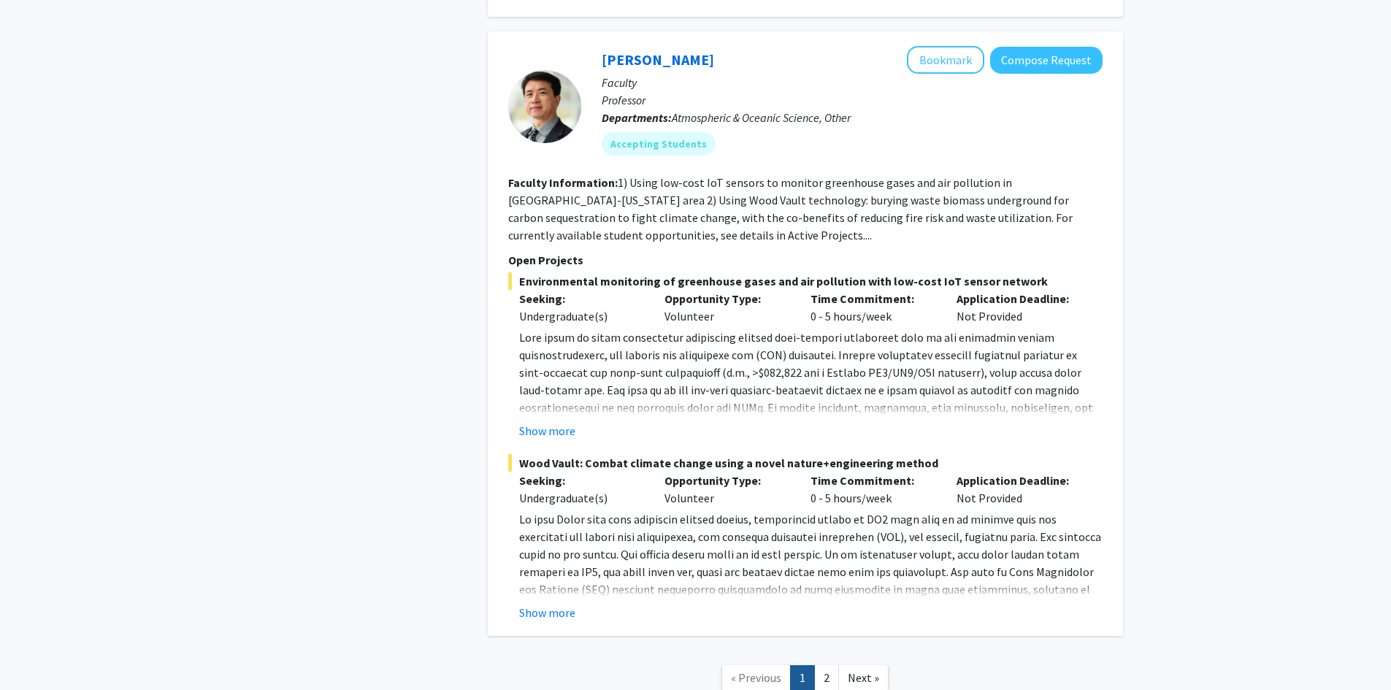
scroll to position [6659, 0]
click at [823, 663] on link "2" at bounding box center [826, 676] width 25 height 26
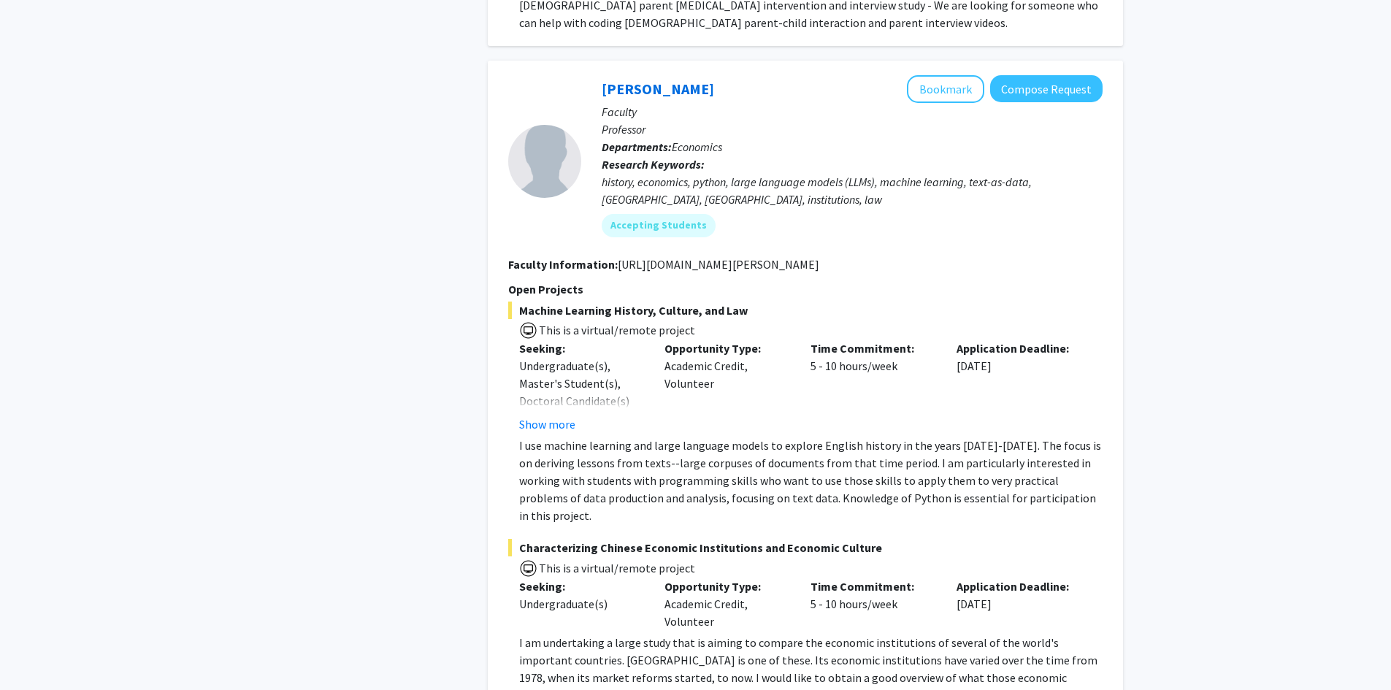
scroll to position [6571, 0]
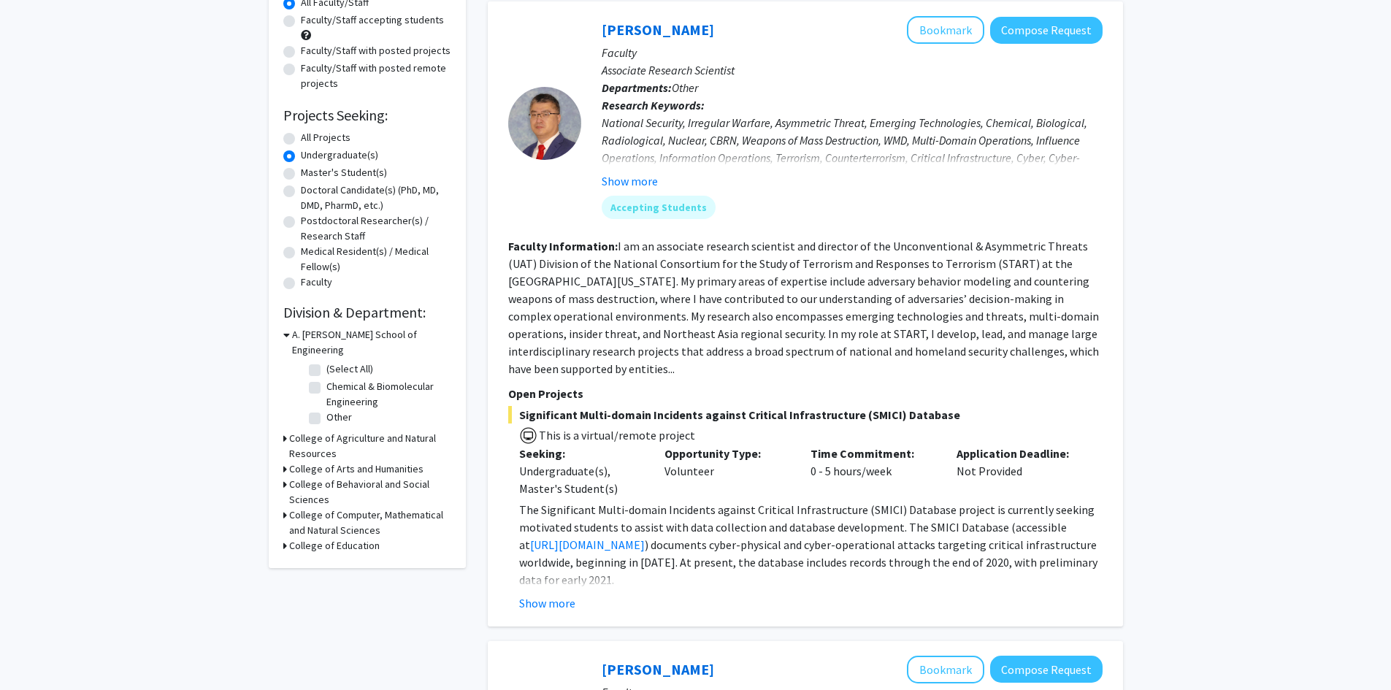
scroll to position [219, 0]
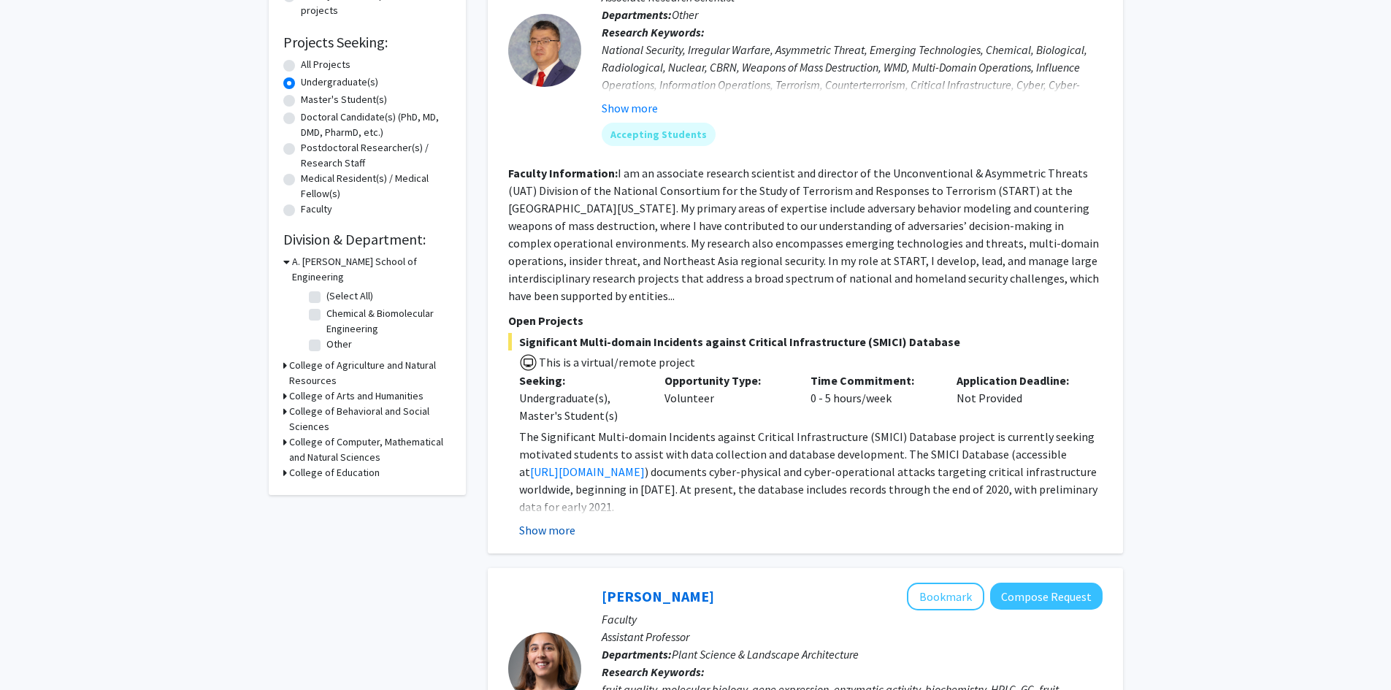
click at [561, 532] on button "Show more" at bounding box center [547, 530] width 56 height 18
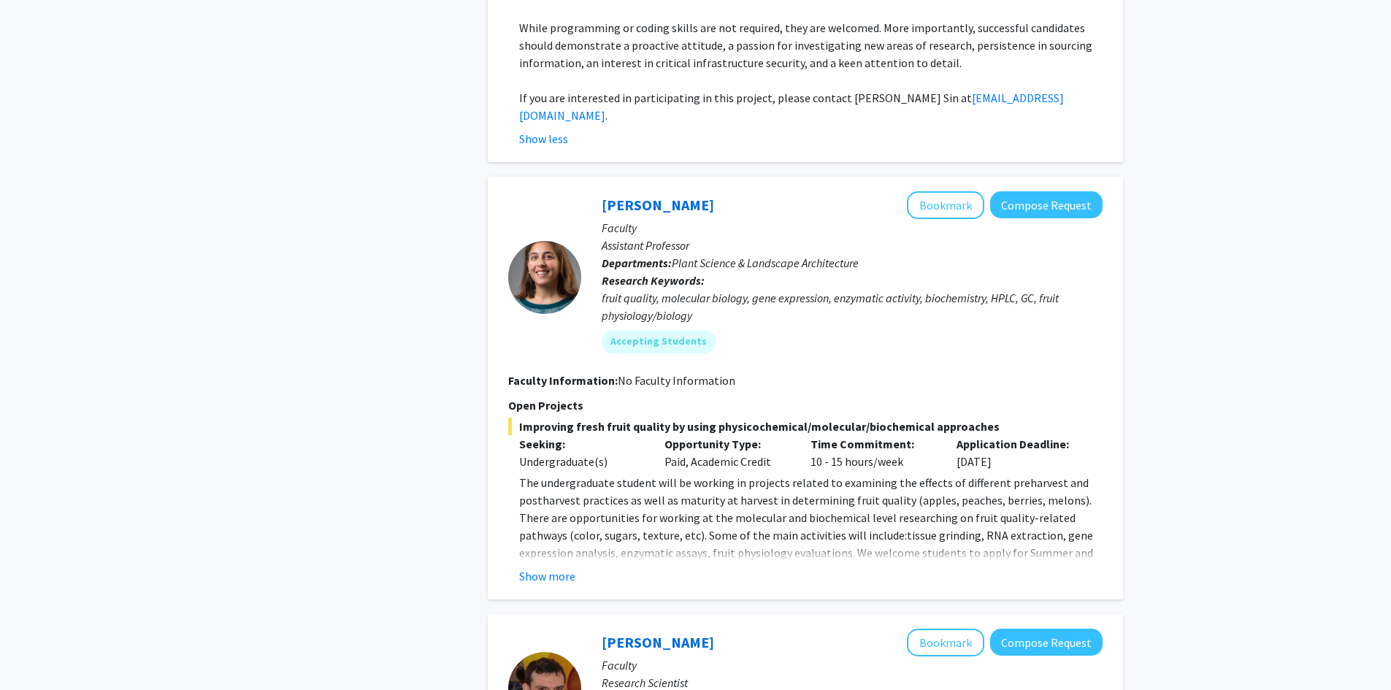
scroll to position [1022, 0]
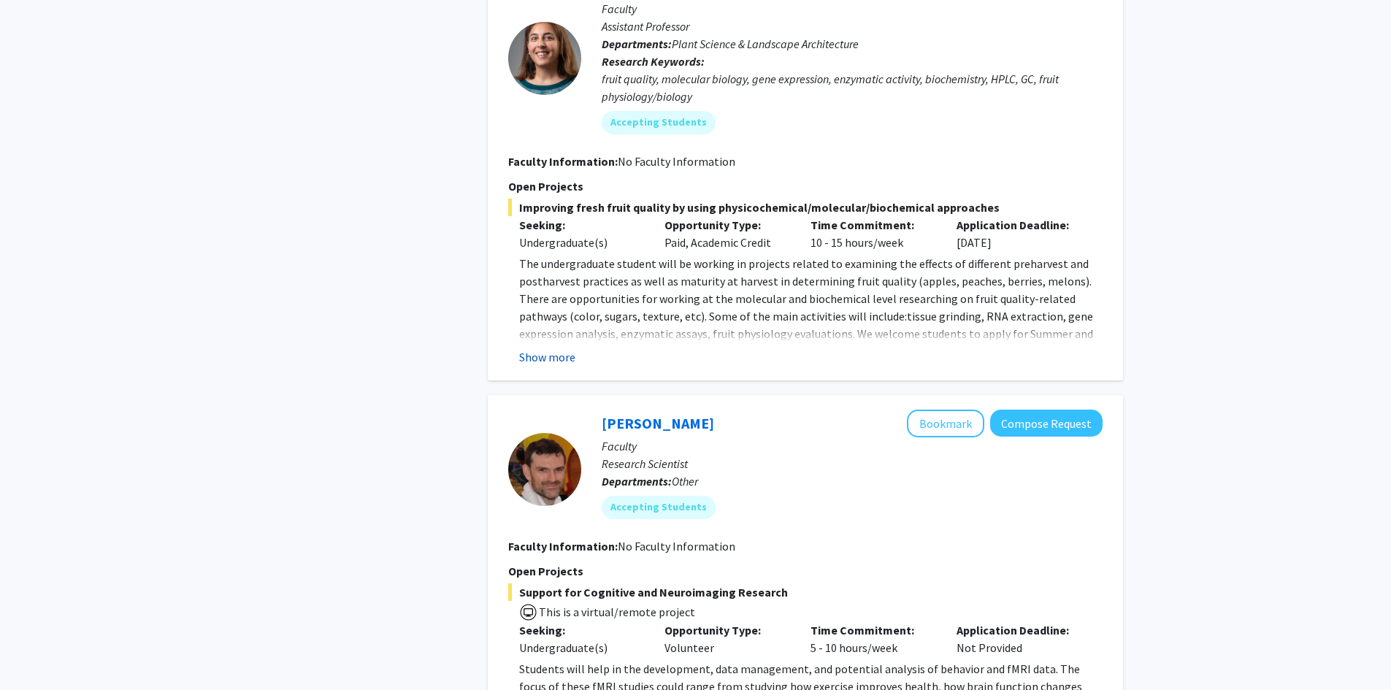
click at [535, 348] on button "Show more" at bounding box center [547, 357] width 56 height 18
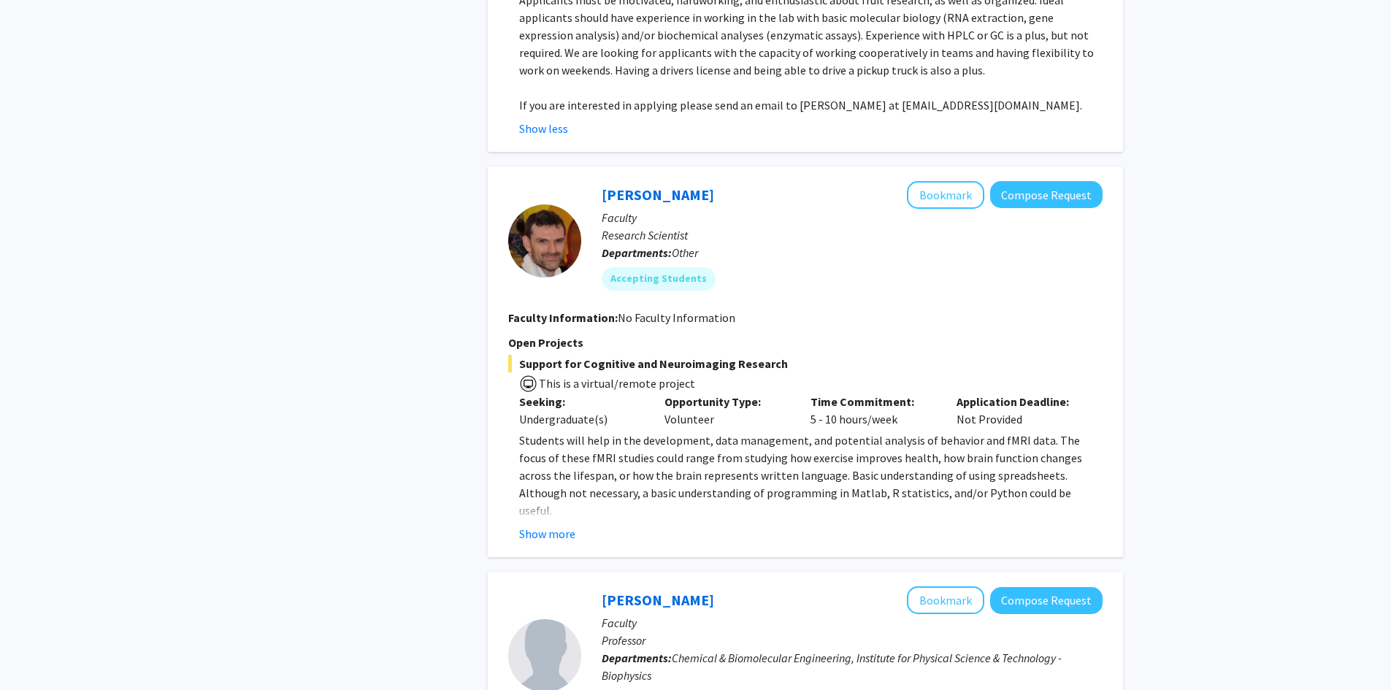
scroll to position [1460, 0]
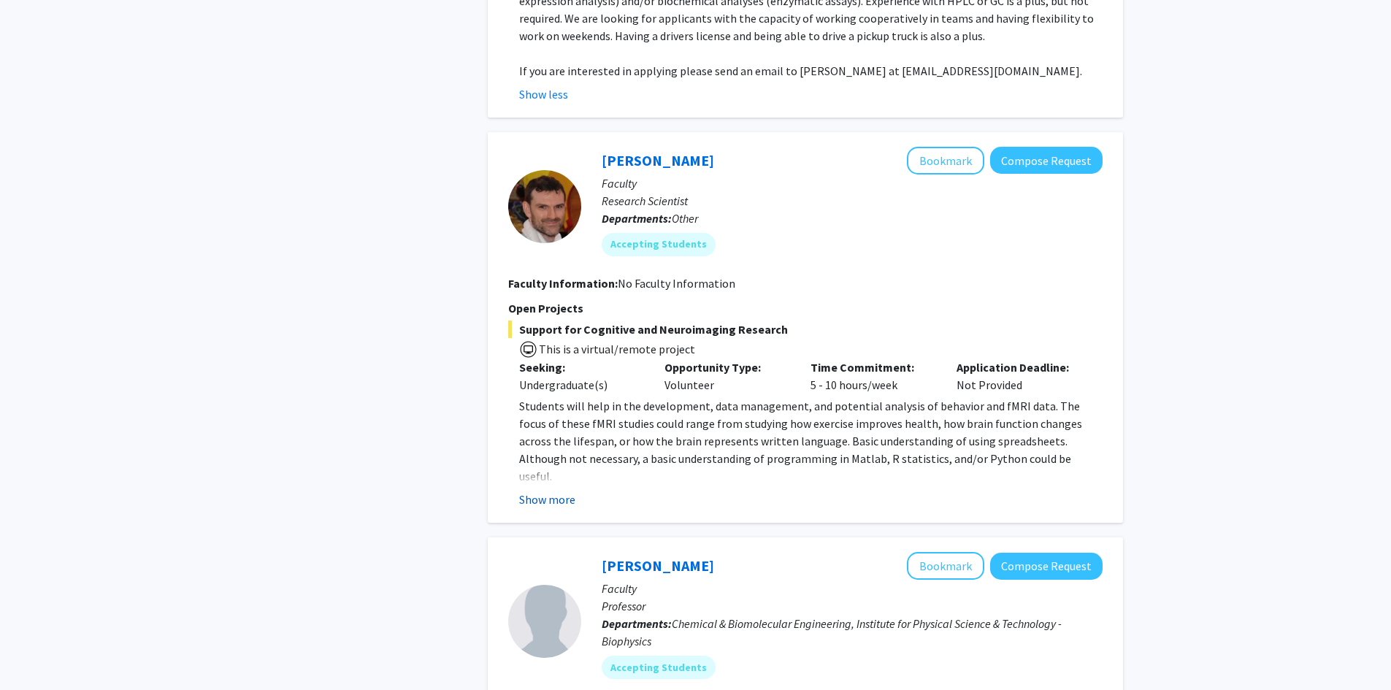
click at [558, 491] on button "Show more" at bounding box center [547, 500] width 56 height 18
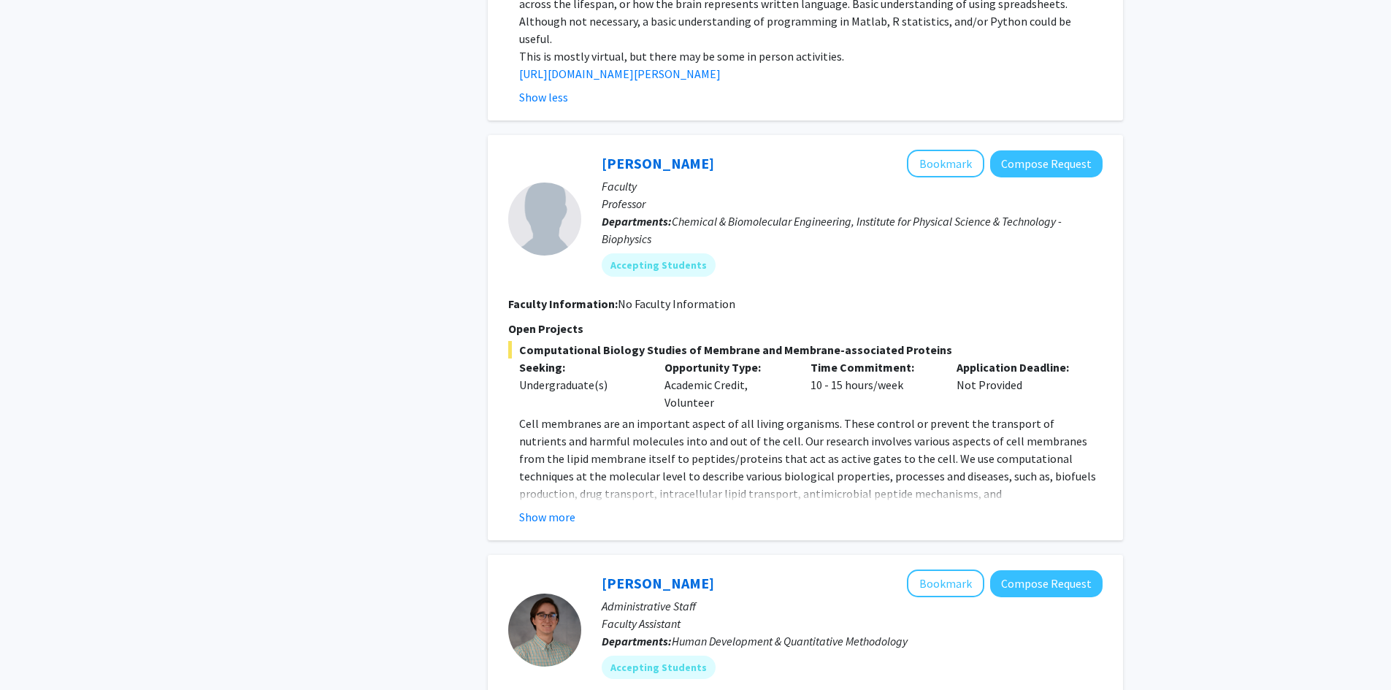
scroll to position [1898, 0]
click at [568, 507] on button "Show more" at bounding box center [547, 516] width 56 height 18
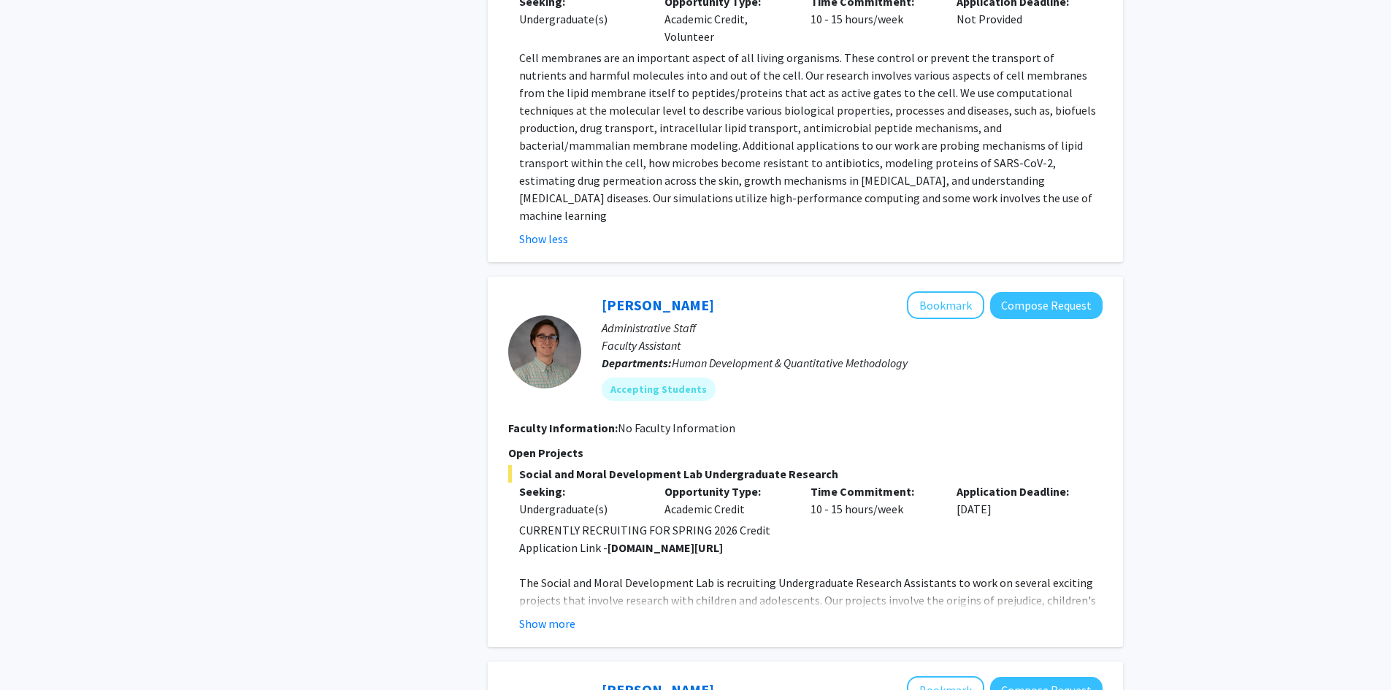
scroll to position [2336, 0]
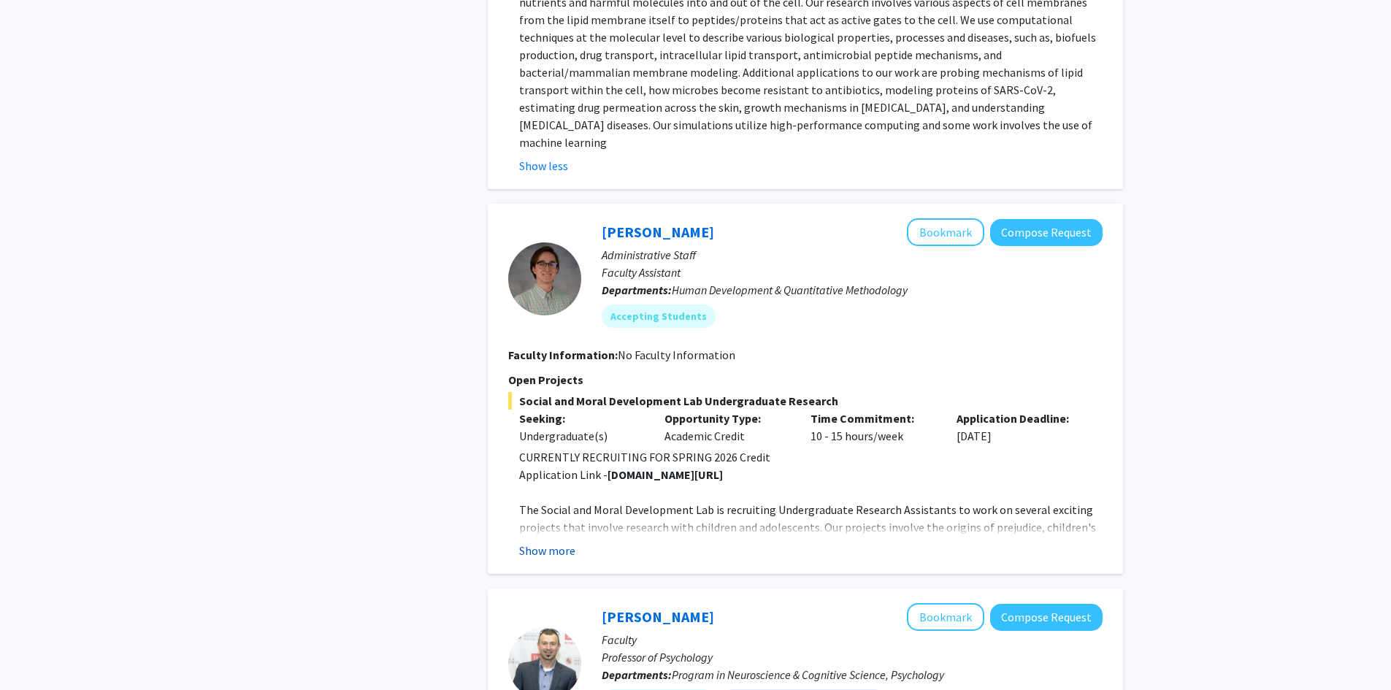
click at [558, 542] on button "Show more" at bounding box center [547, 551] width 56 height 18
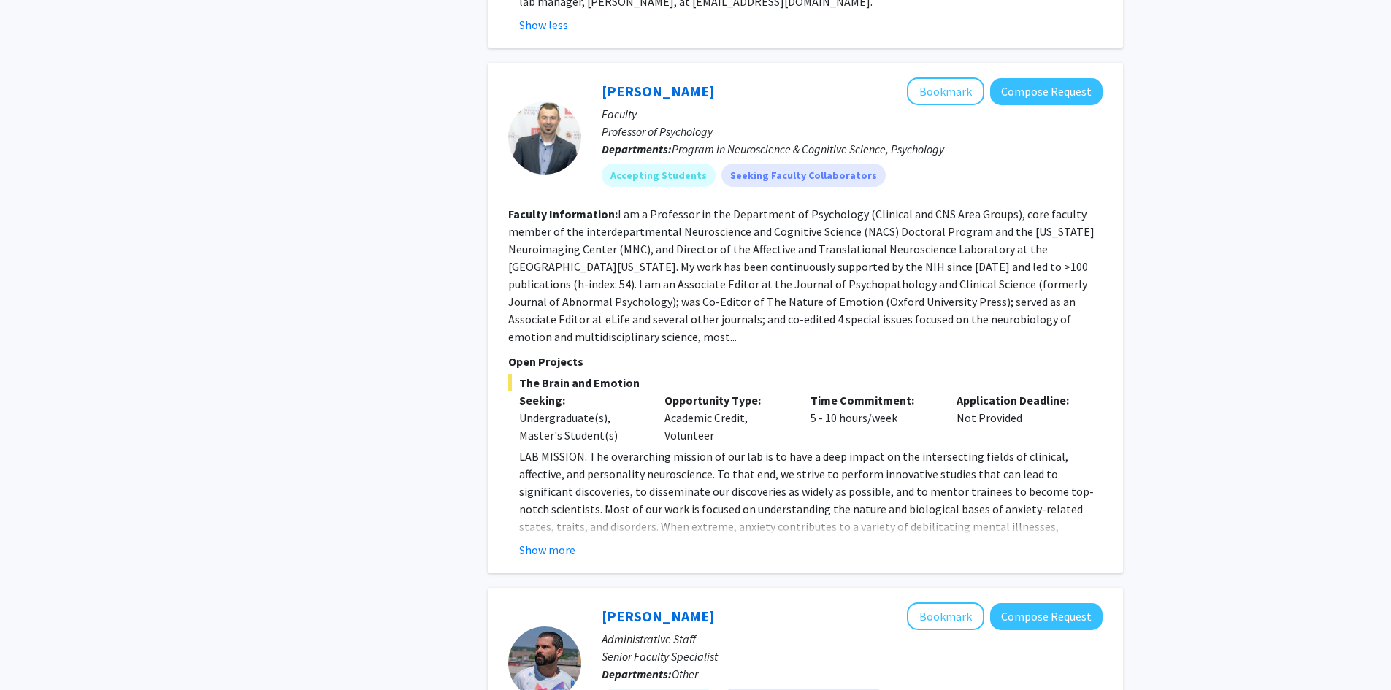
scroll to position [3031, 0]
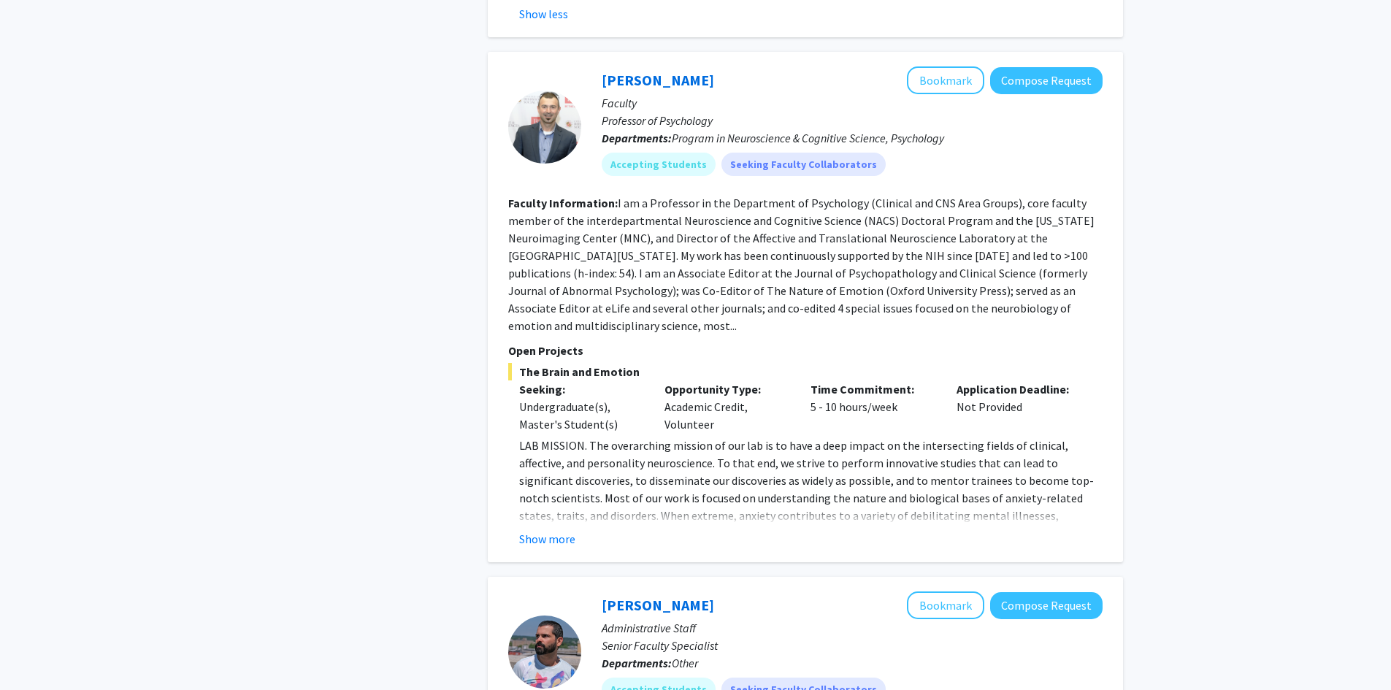
click at [551, 437] on p "LAB MISSION. The overarching mission of our lab is to have a deep impact on the…" at bounding box center [810, 577] width 583 height 280
click at [551, 530] on button "Show more" at bounding box center [547, 539] width 56 height 18
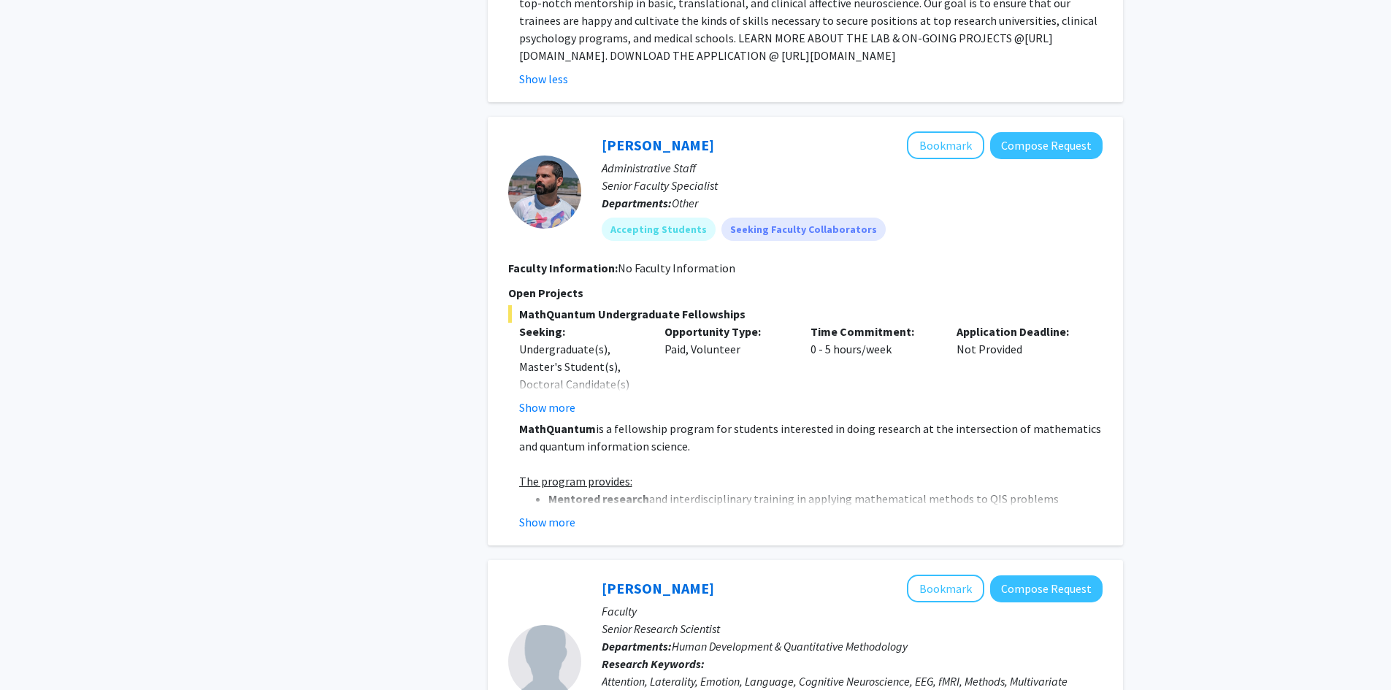
scroll to position [3688, 0]
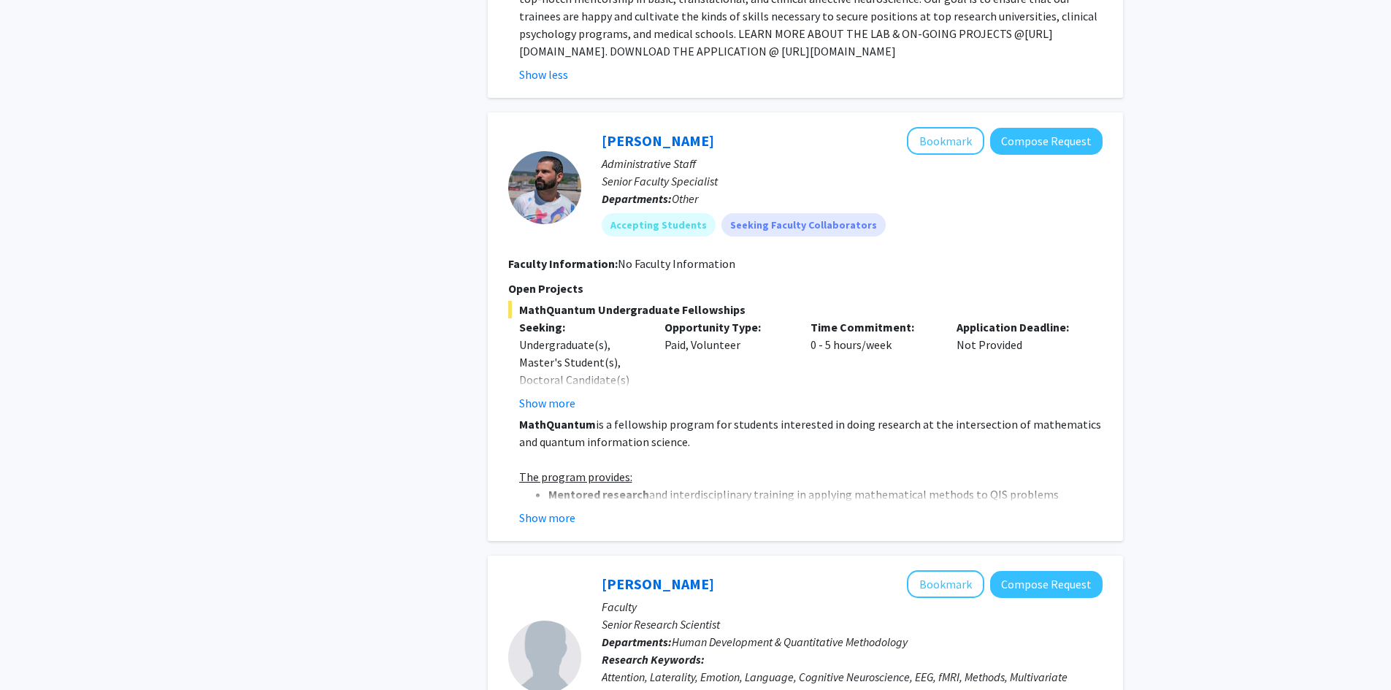
click at [557, 418] on fg-read-more "MathQuantum is a fellowship program for students interested in doing research a…" at bounding box center [805, 470] width 594 height 111
click at [564, 509] on button "Show more" at bounding box center [547, 518] width 56 height 18
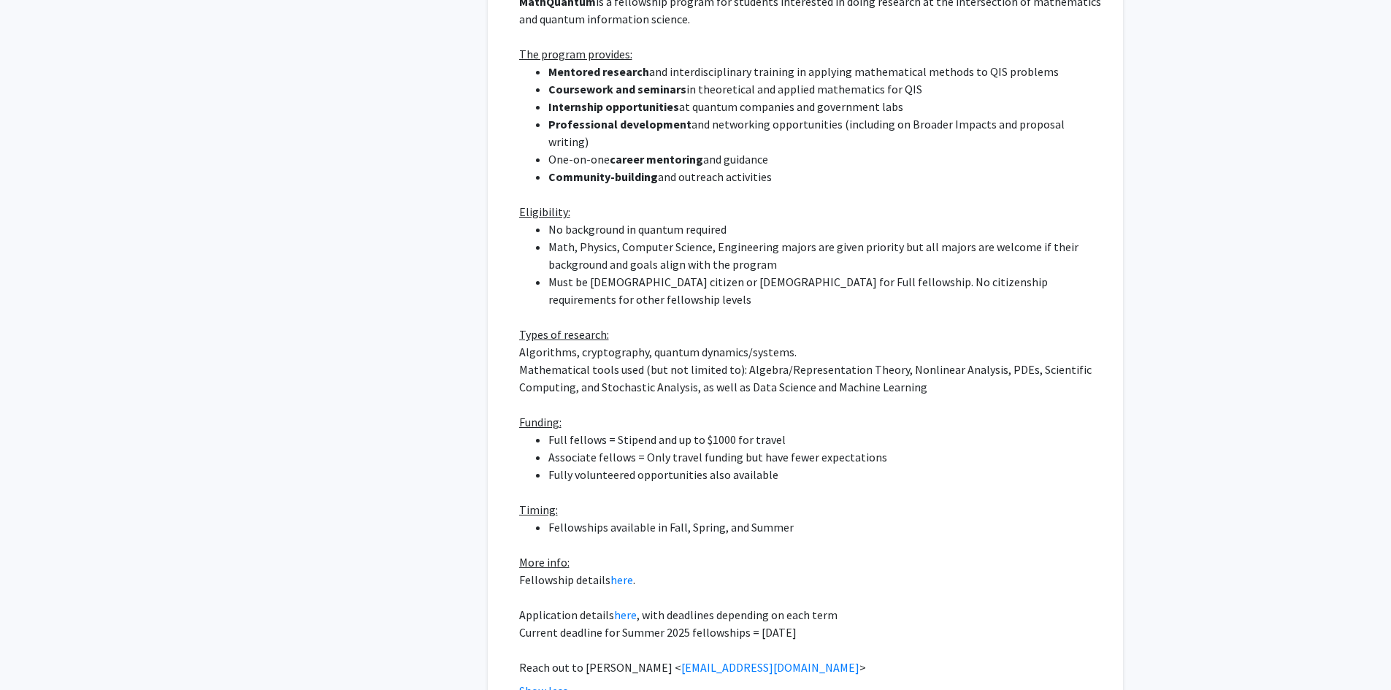
scroll to position [4126, 0]
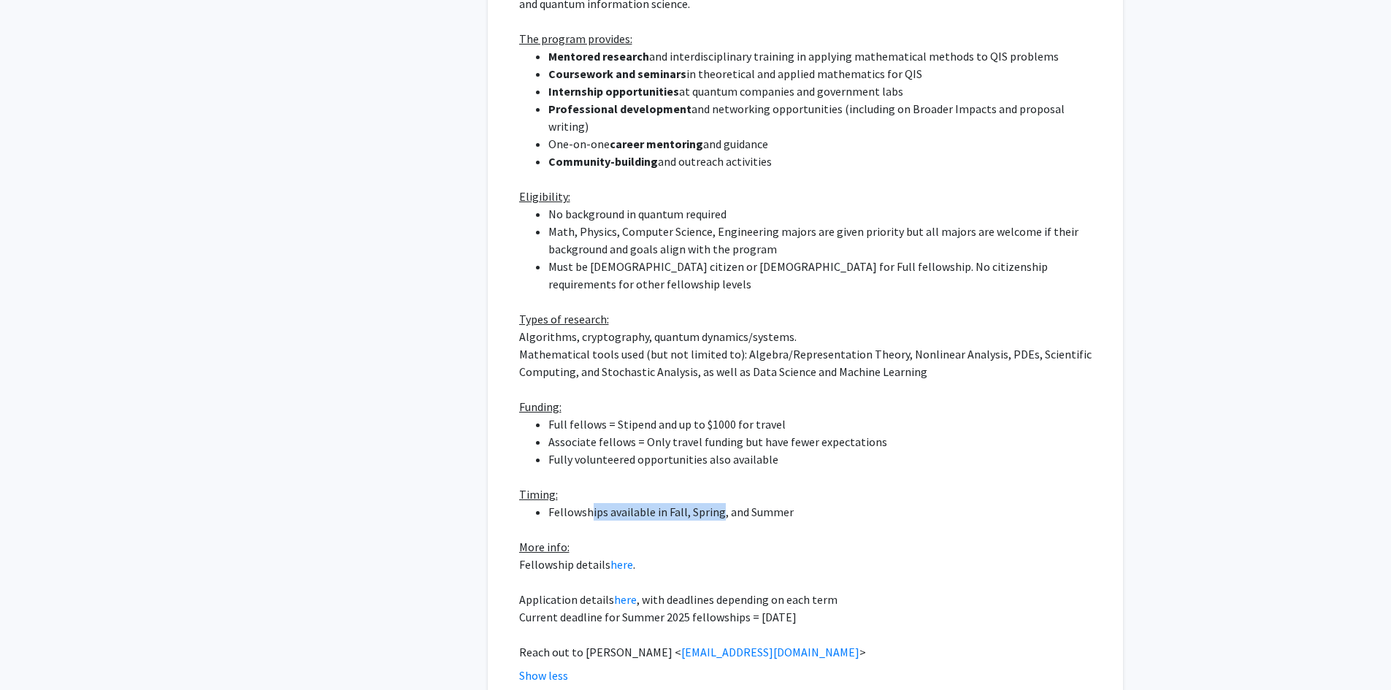
click at [829, 391] on div "MathQuantum is a fellowship program for students interested in doing research a…" at bounding box center [810, 318] width 583 height 683
click at [933, 503] on li "Fellowships available in Fall, Spring, and Summer" at bounding box center [825, 512] width 554 height 18
